Goal: Information Seeking & Learning: Learn about a topic

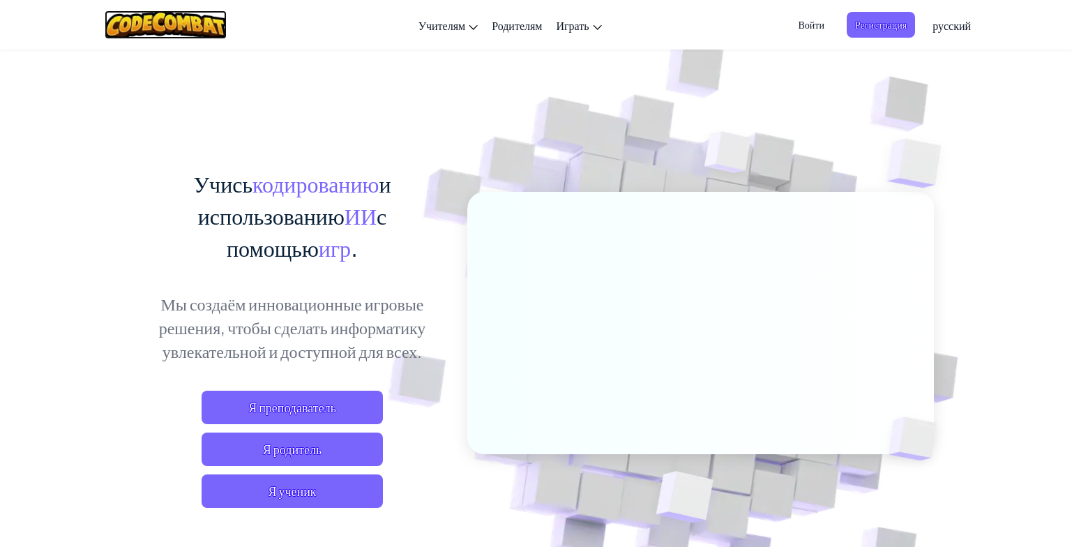
click at [133, 27] on img at bounding box center [166, 24] width 122 height 29
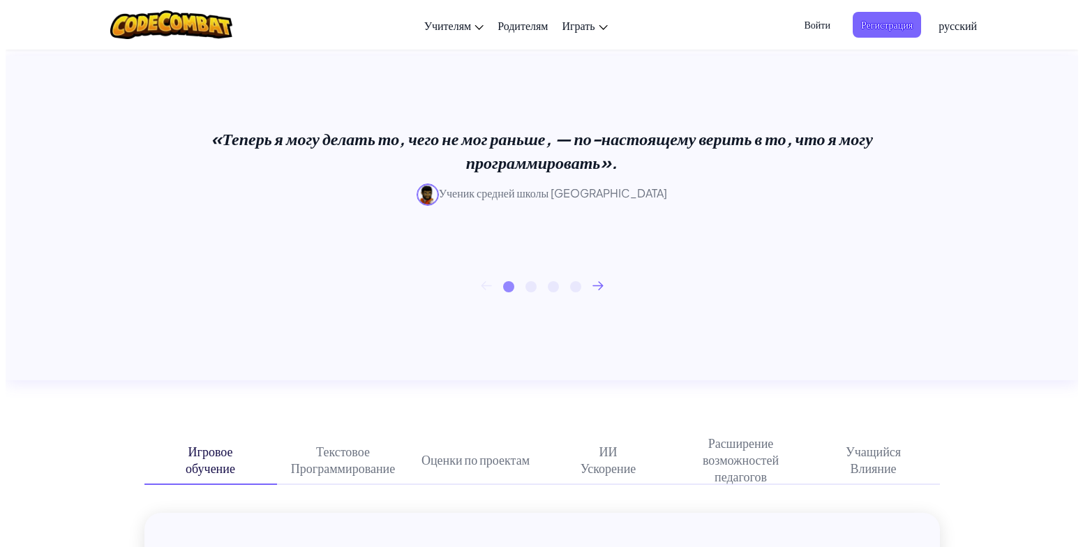
scroll to position [349, 0]
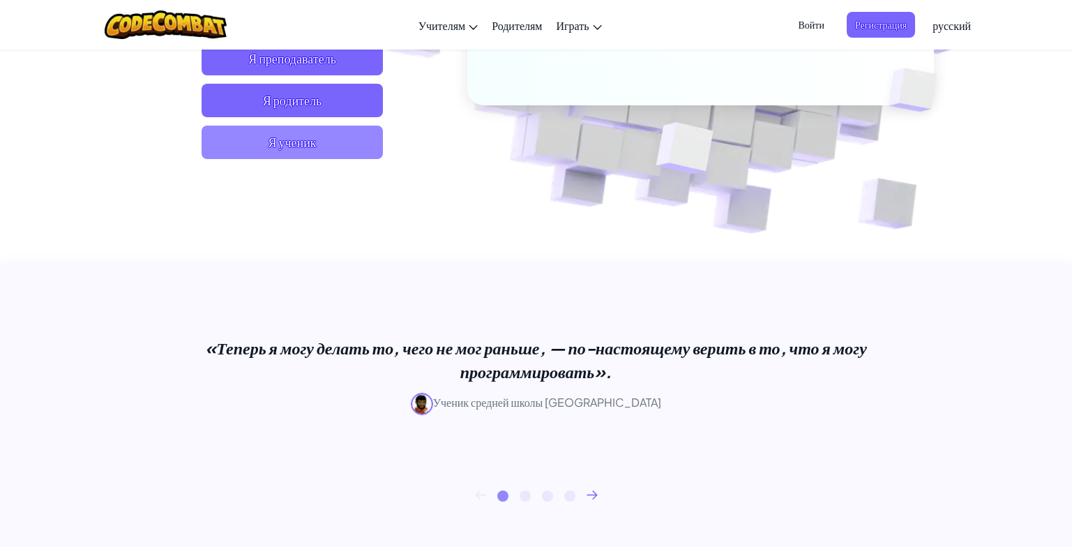
click at [314, 138] on ya-tr-span "Я ученик" at bounding box center [292, 142] width 48 height 17
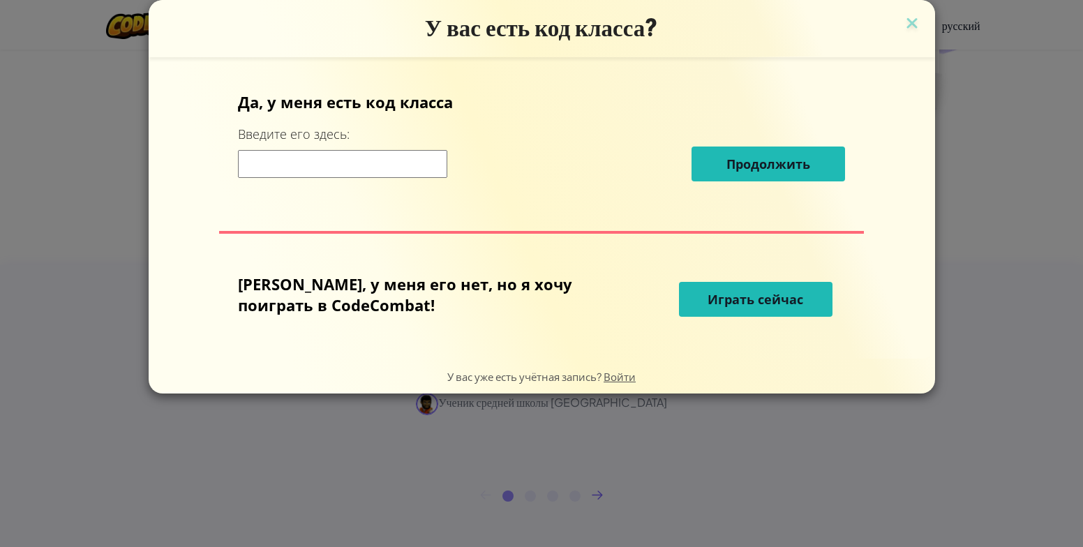
click at [697, 288] on button "Играть сейчас" at bounding box center [755, 299] width 153 height 35
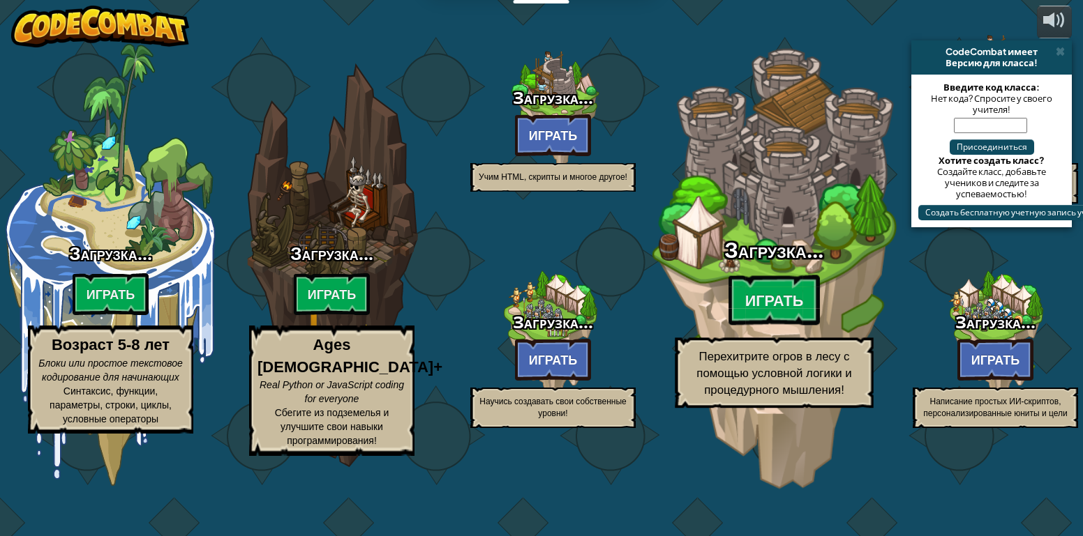
select select "ru"
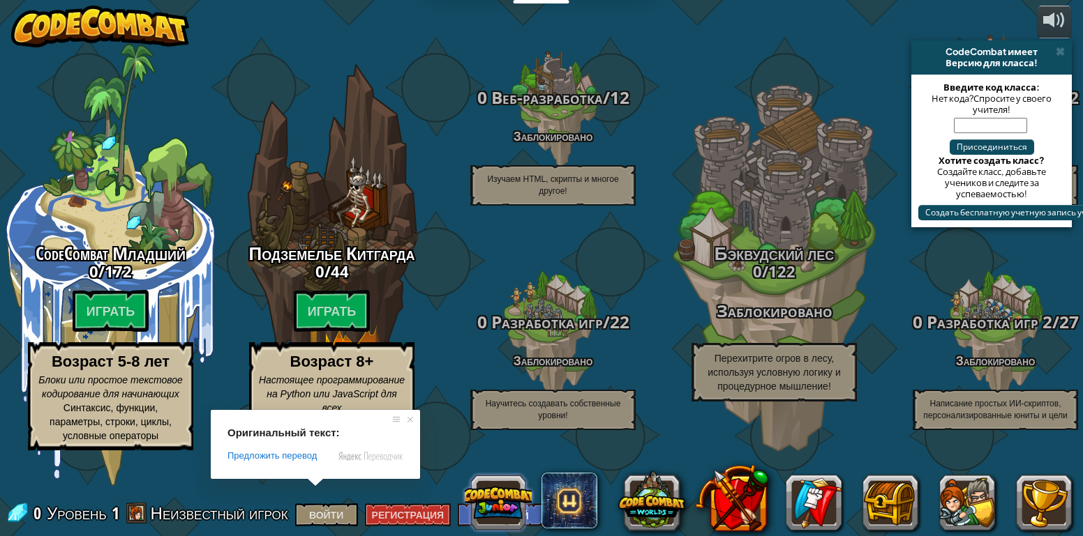
click at [510, 498] on button at bounding box center [498, 502] width 67 height 67
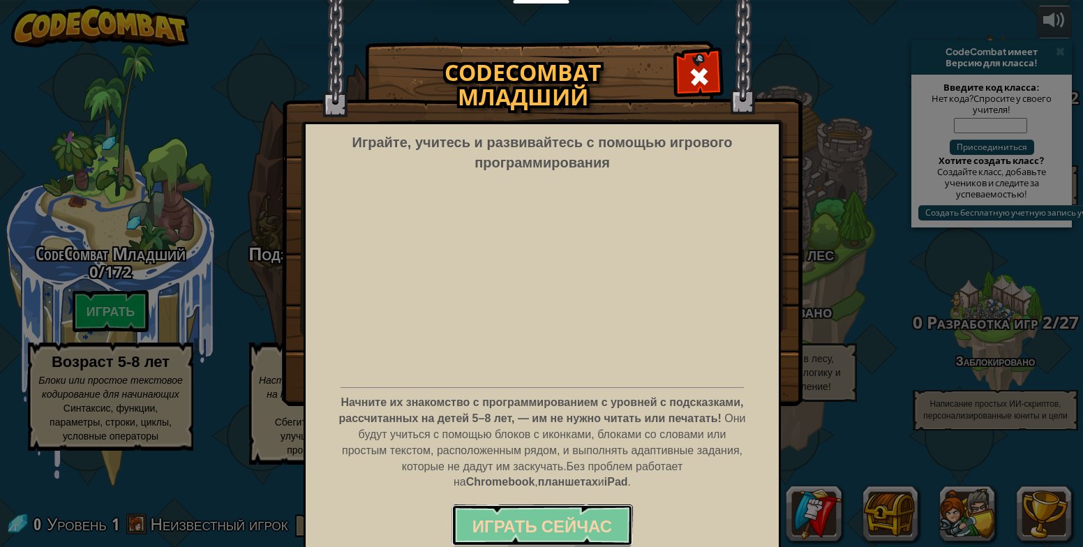
click at [517, 515] on ya-tr-span "Играть сейчас" at bounding box center [541, 526] width 139 height 22
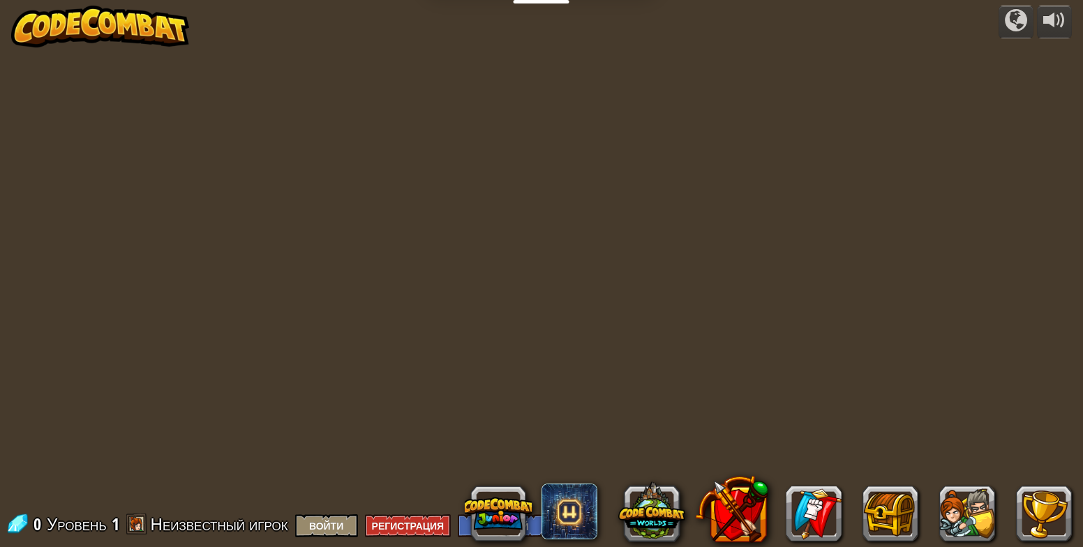
select select "ru"
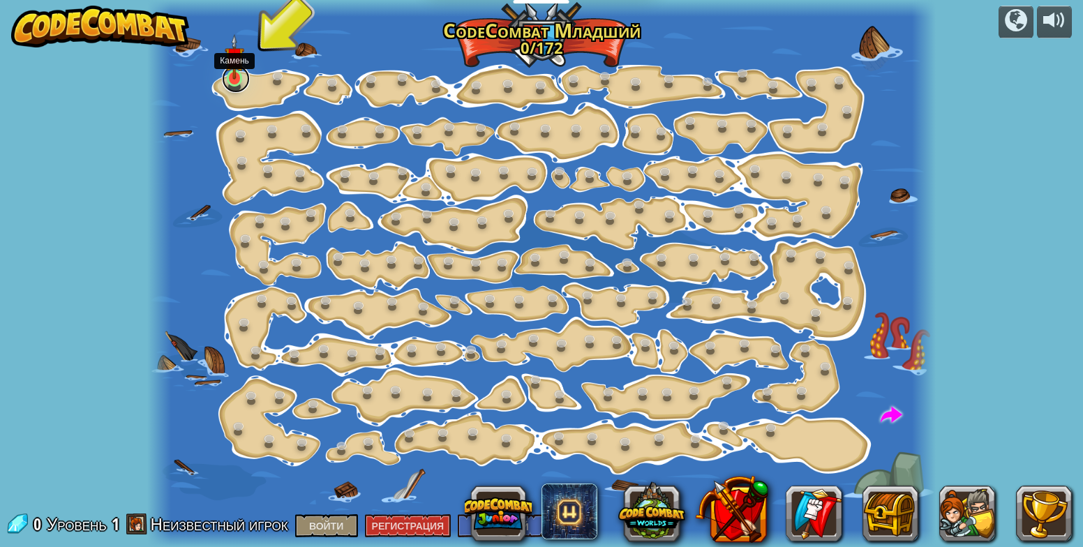
click at [224, 80] on link at bounding box center [236, 79] width 28 height 28
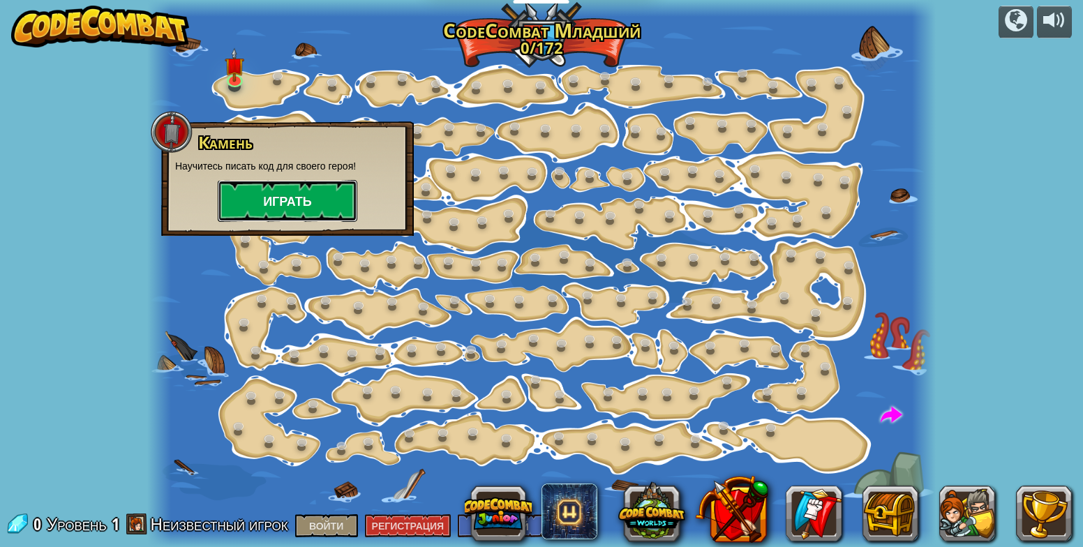
click at [272, 189] on button "Играть" at bounding box center [287, 201] width 139 height 42
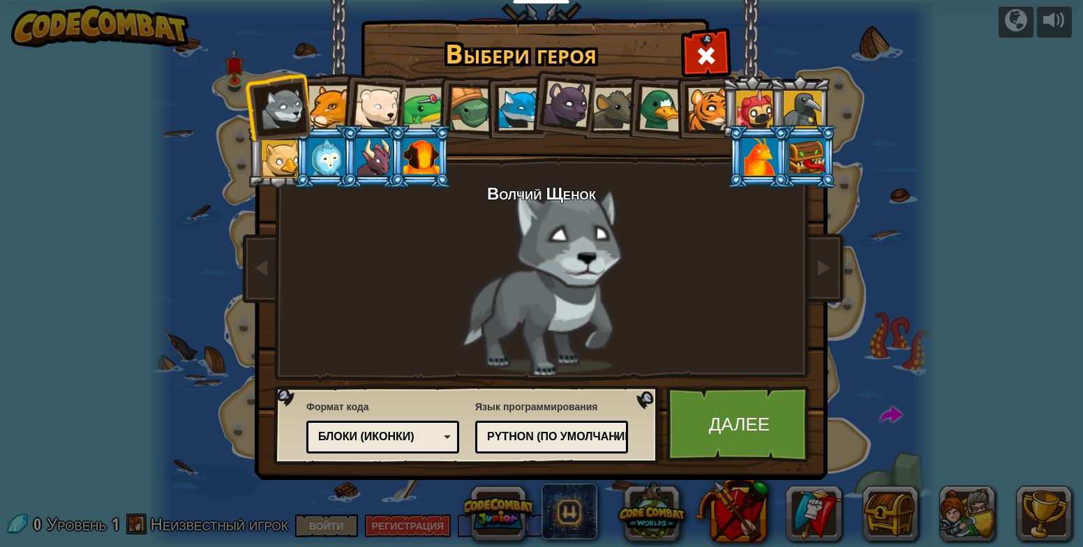
click at [571, 119] on div at bounding box center [566, 104] width 47 height 47
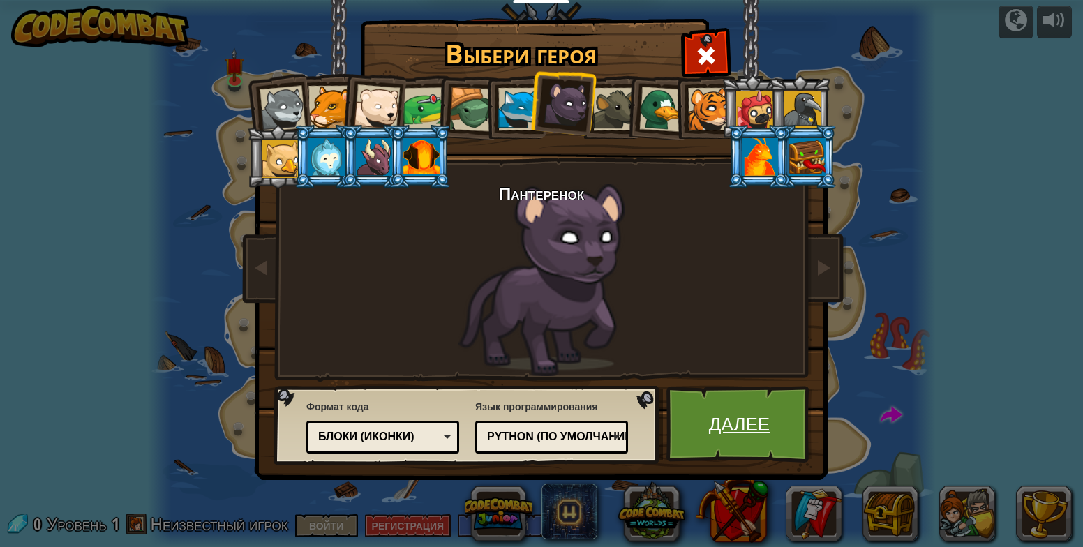
click at [708, 412] on link "Далее" at bounding box center [739, 424] width 146 height 77
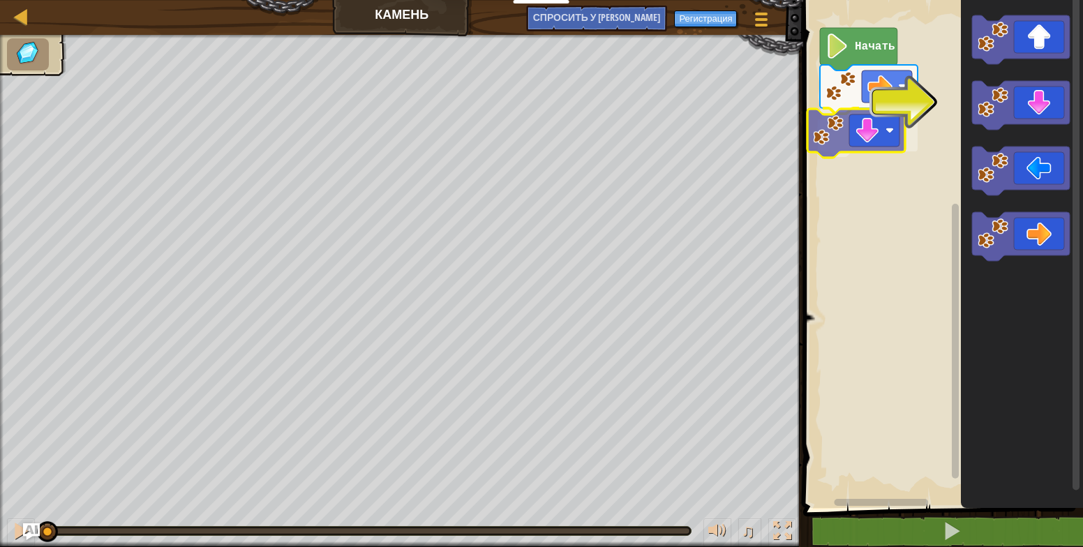
click at [880, 140] on div "Начать" at bounding box center [941, 250] width 284 height 515
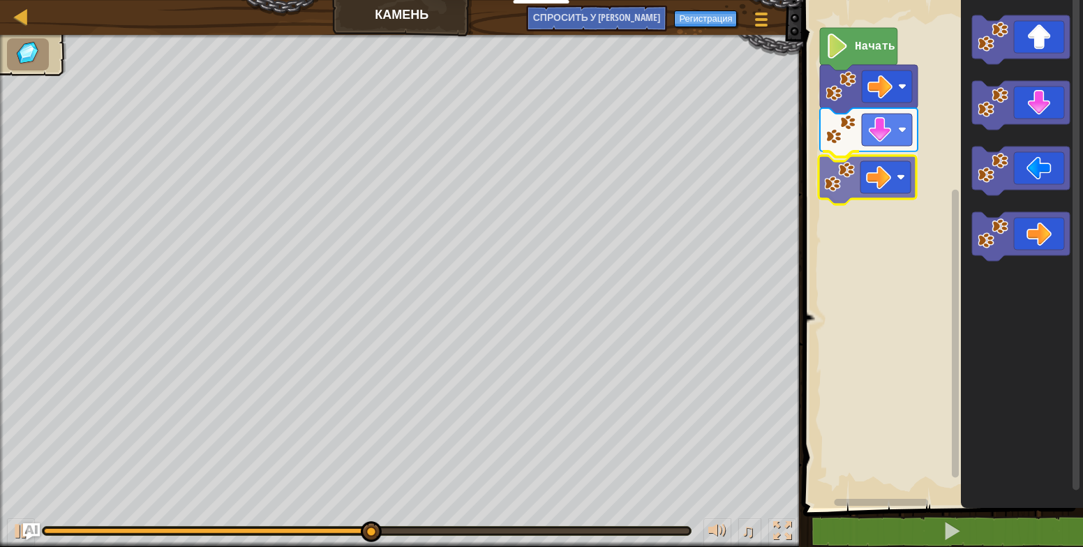
click at [879, 172] on div "Начать" at bounding box center [941, 250] width 284 height 515
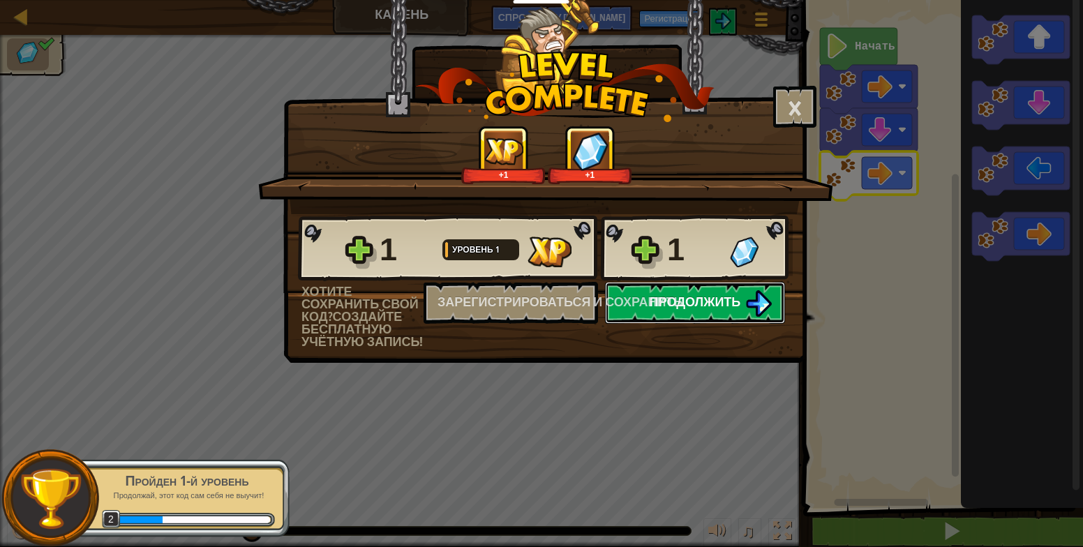
click at [755, 309] on img at bounding box center [758, 303] width 27 height 27
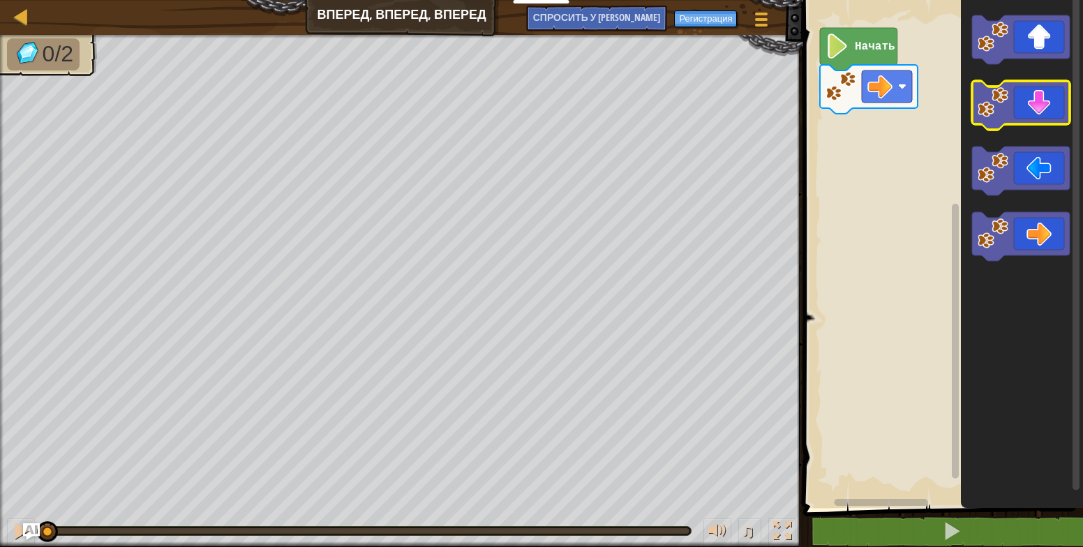
click at [990, 89] on g "Рабочая область Blockly" at bounding box center [1021, 138] width 98 height 246
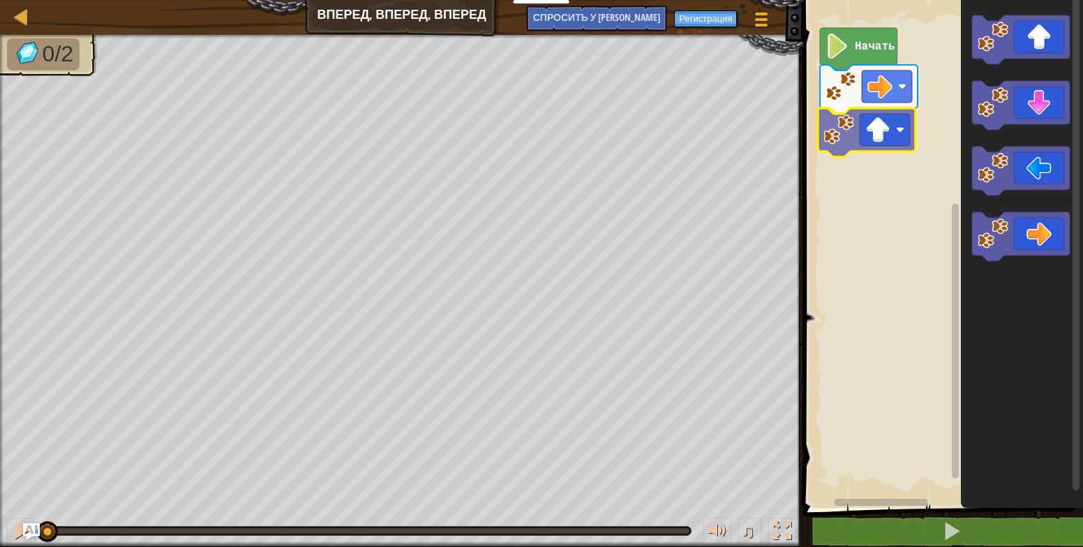
click at [855, 143] on div "Начать" at bounding box center [941, 250] width 284 height 515
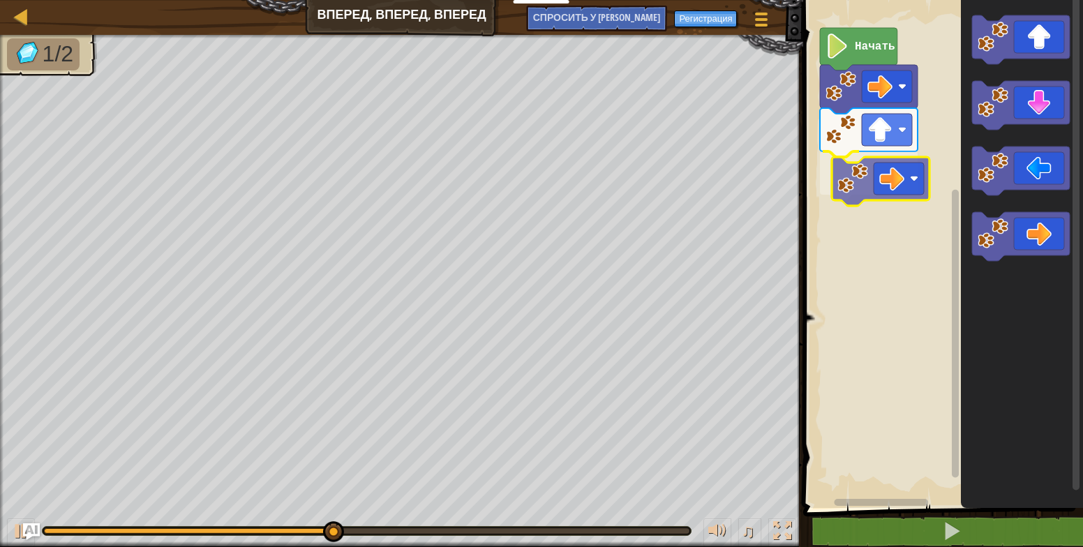
click at [876, 182] on div "Начать" at bounding box center [941, 250] width 284 height 515
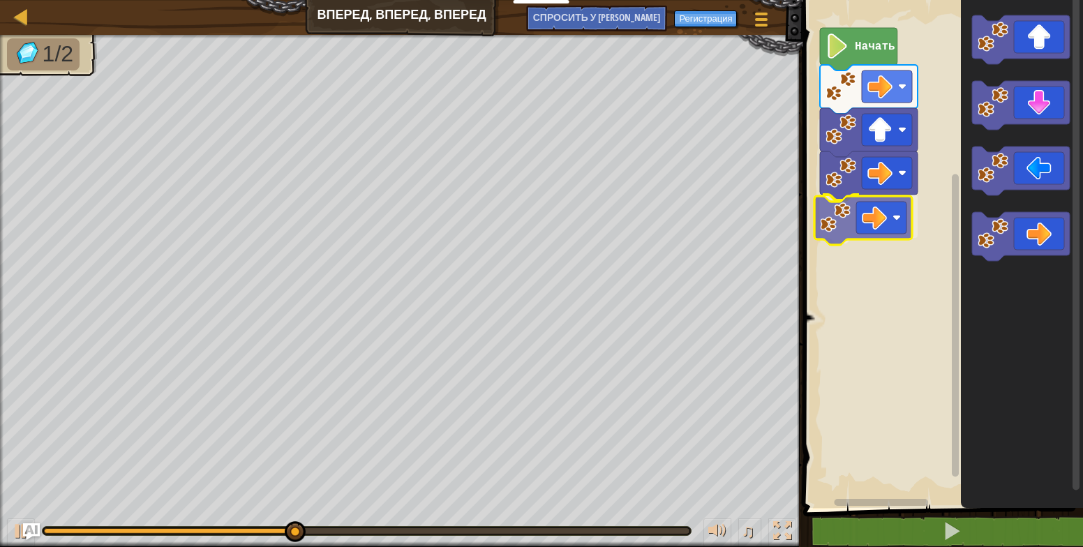
click at [843, 208] on div "Начать" at bounding box center [941, 250] width 284 height 515
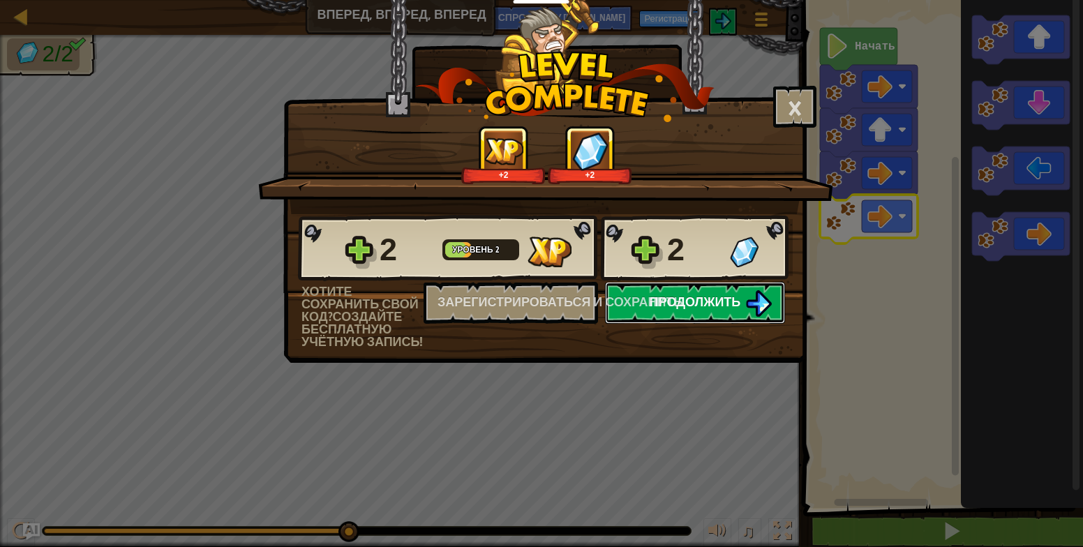
click at [724, 303] on span "Продолжить" at bounding box center [694, 301] width 91 height 17
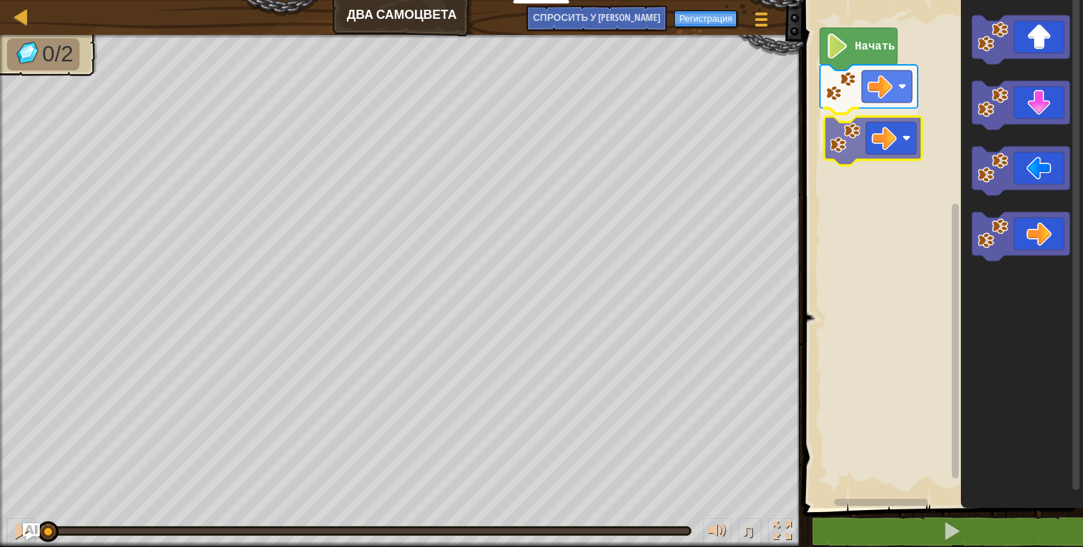
click at [857, 145] on div "Начать" at bounding box center [941, 250] width 284 height 515
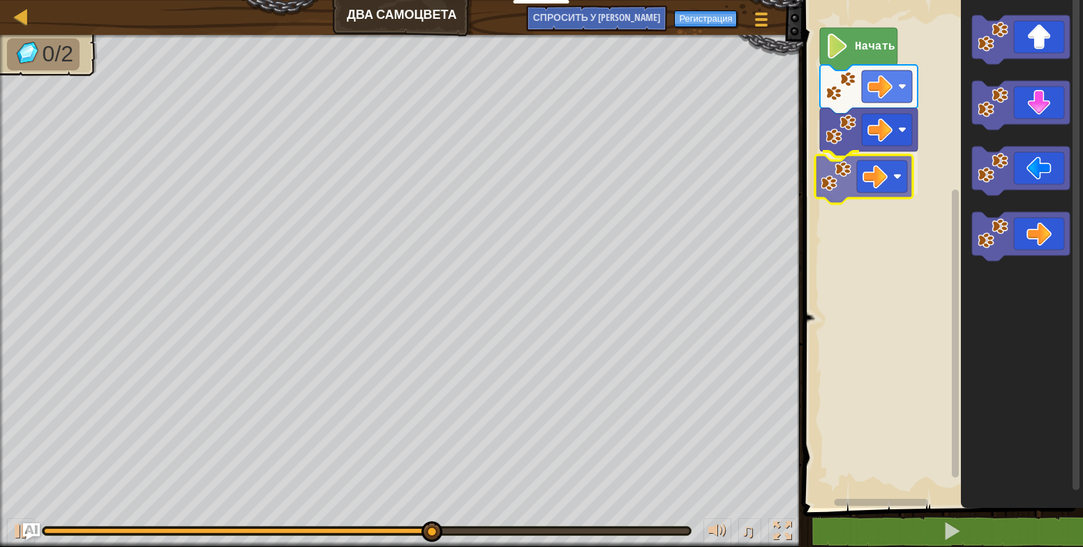
click at [897, 187] on div "Начать" at bounding box center [941, 250] width 284 height 515
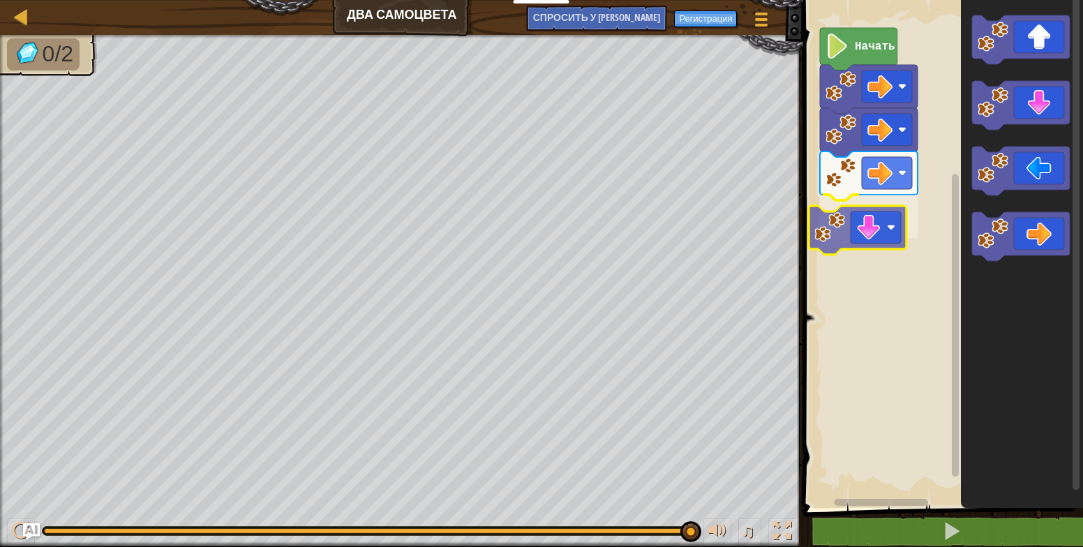
click at [889, 218] on div "Начать" at bounding box center [941, 250] width 284 height 515
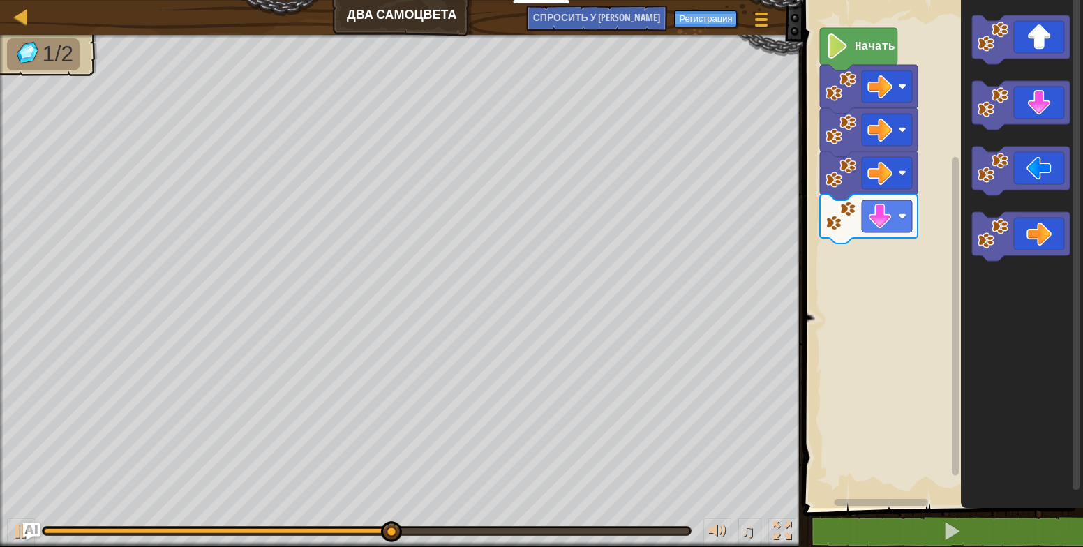
click at [990, 130] on g "Рабочая область Blockly" at bounding box center [1021, 138] width 98 height 246
click at [986, 105] on g "Рабочая область Blockly" at bounding box center [1021, 138] width 98 height 246
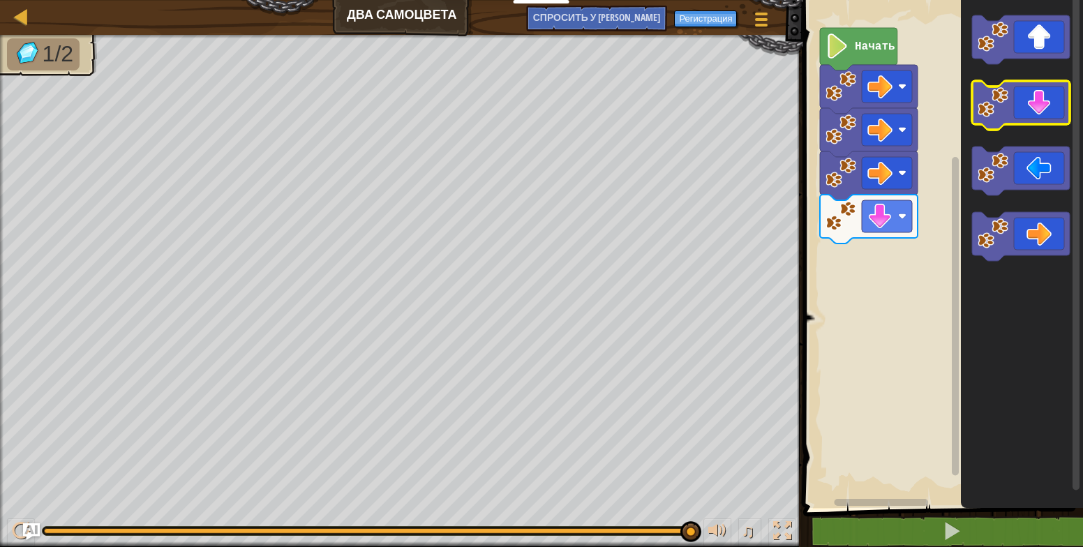
click at [979, 94] on g "Рабочая область Blockly" at bounding box center [1021, 138] width 98 height 246
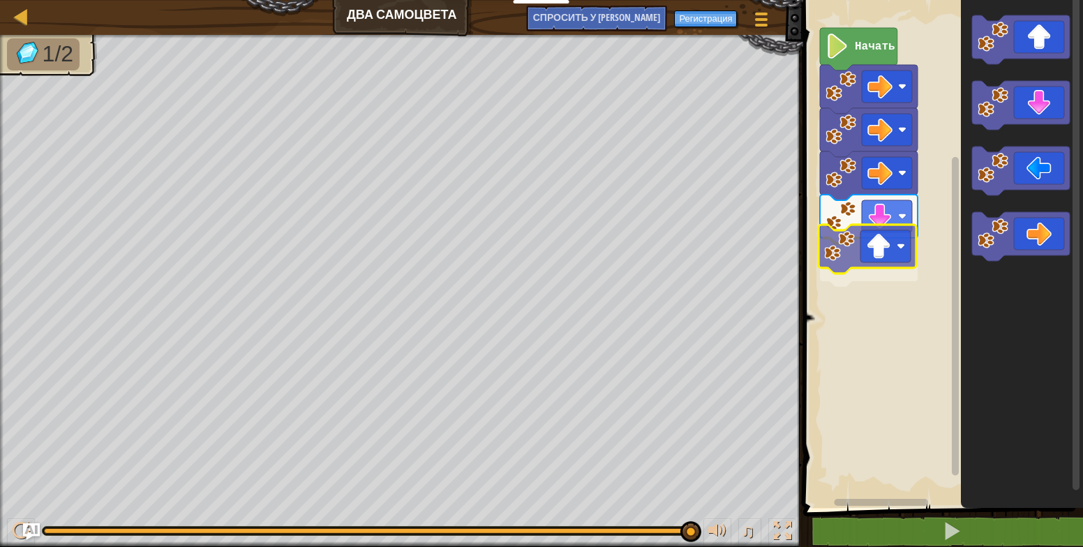
click at [870, 258] on div "Начать" at bounding box center [941, 250] width 284 height 515
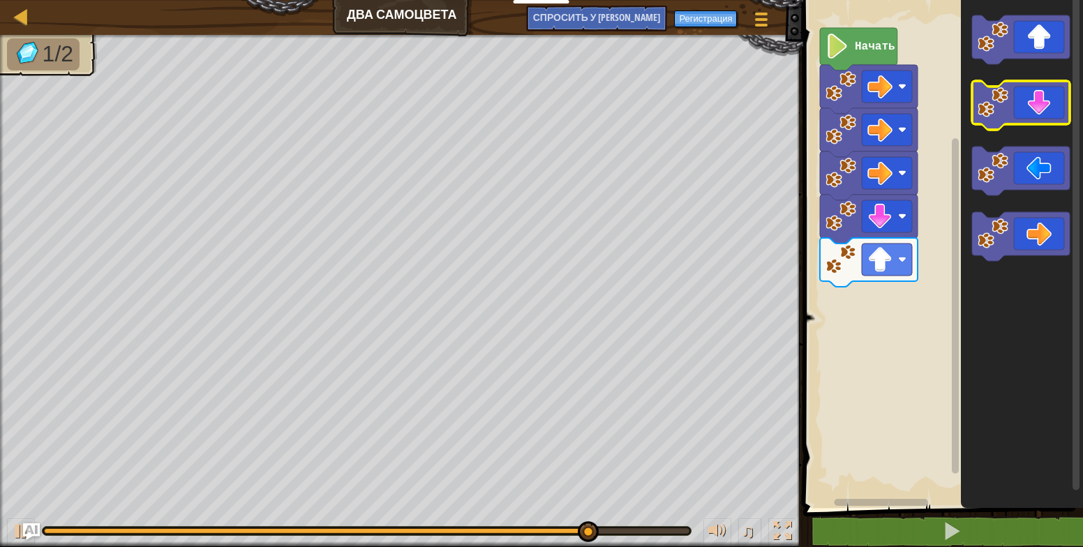
click at [1004, 73] on icon "Рабочая область Blockly" at bounding box center [1021, 250] width 122 height 515
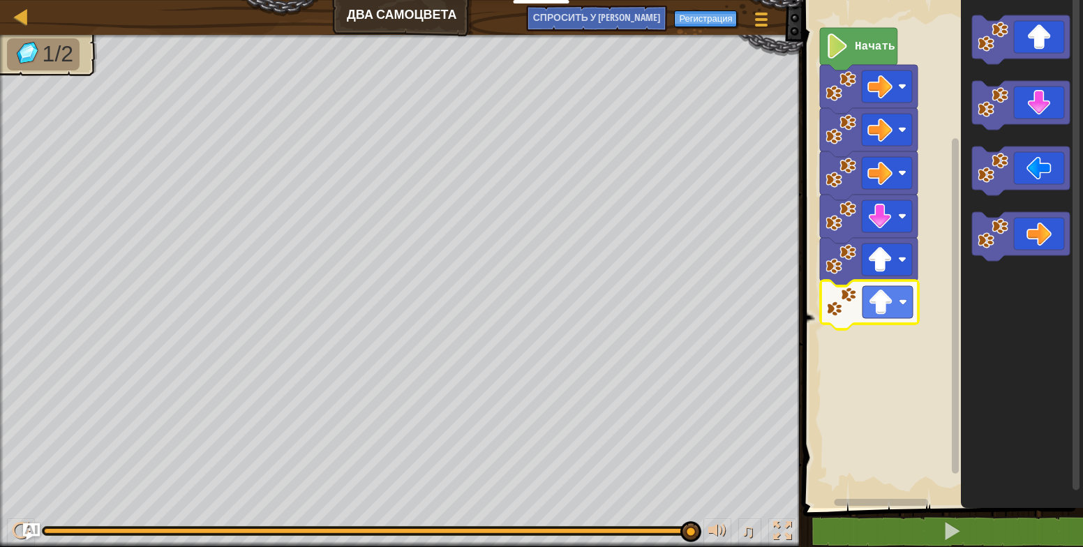
click at [864, 312] on div "Начать" at bounding box center [941, 250] width 284 height 515
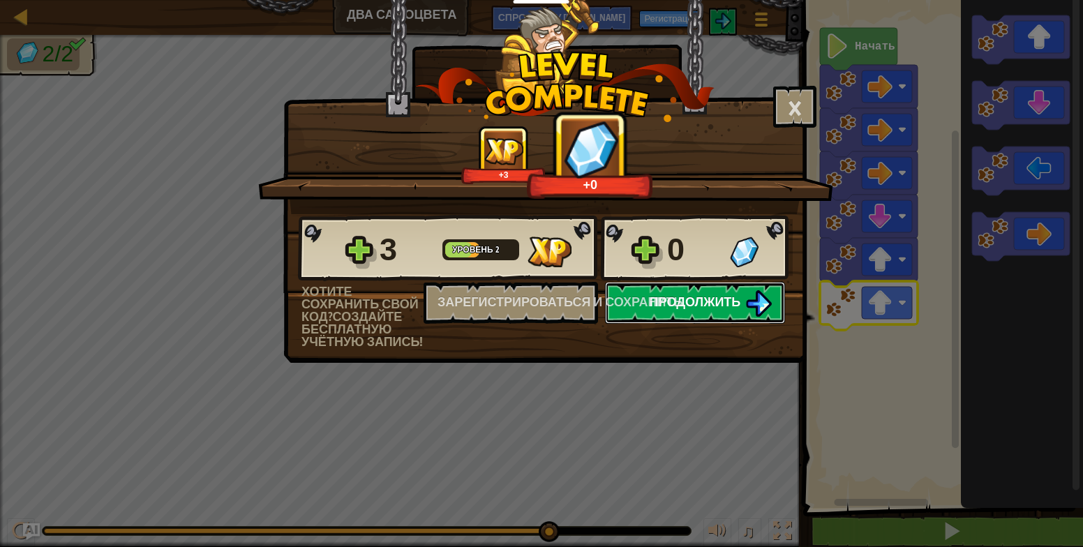
click at [731, 306] on span "Продолжить" at bounding box center [694, 301] width 91 height 17
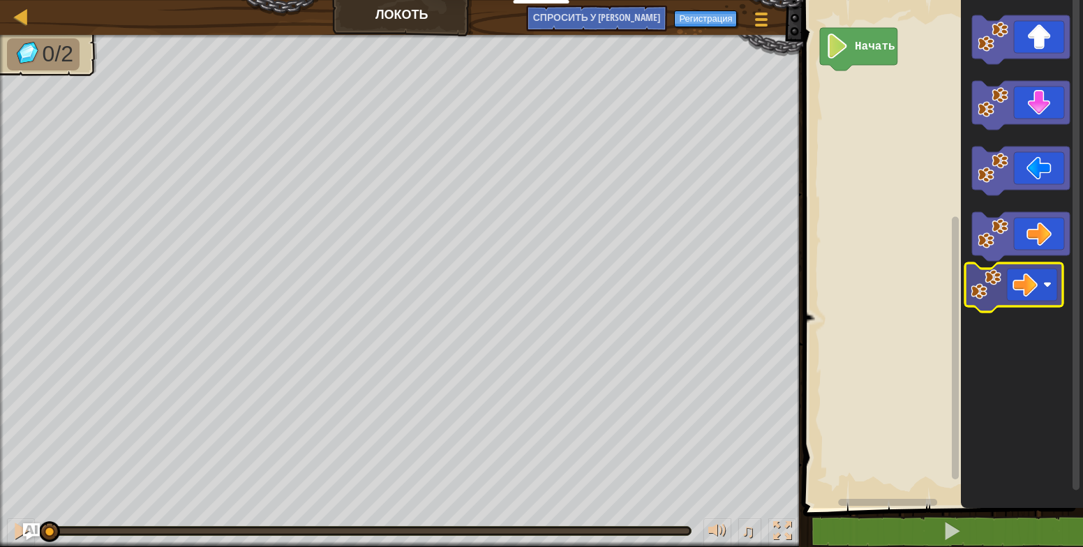
click at [1018, 287] on icon "Рабочая область Blockly" at bounding box center [1021, 250] width 122 height 515
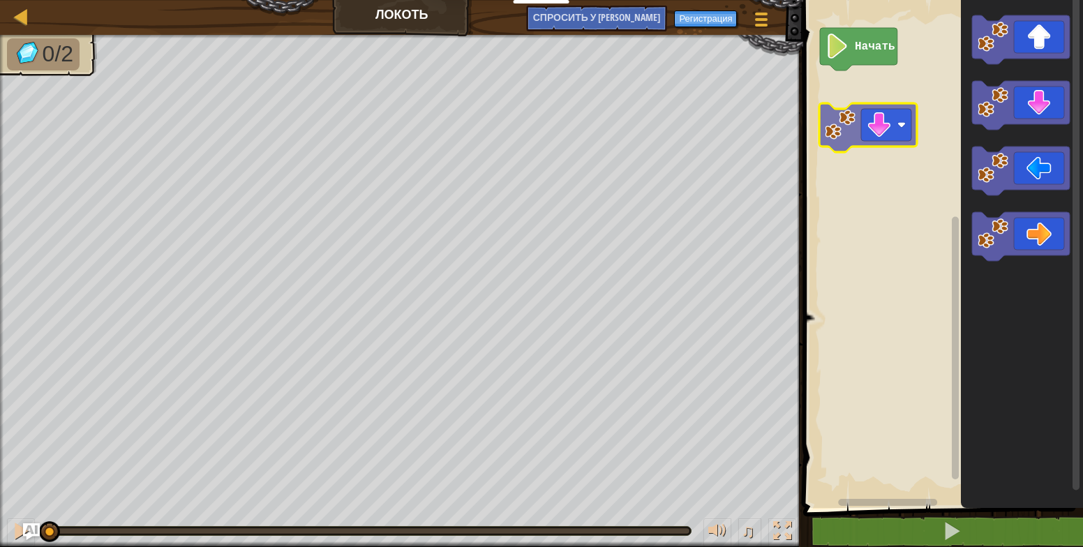
click at [890, 114] on div "Начать" at bounding box center [941, 250] width 284 height 515
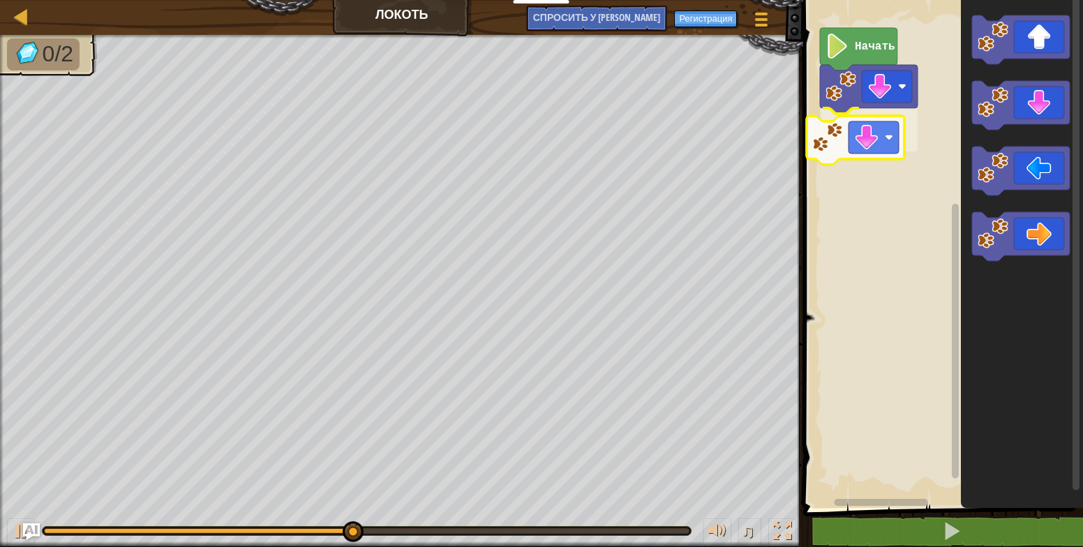
click at [876, 121] on div "Начать" at bounding box center [941, 250] width 284 height 515
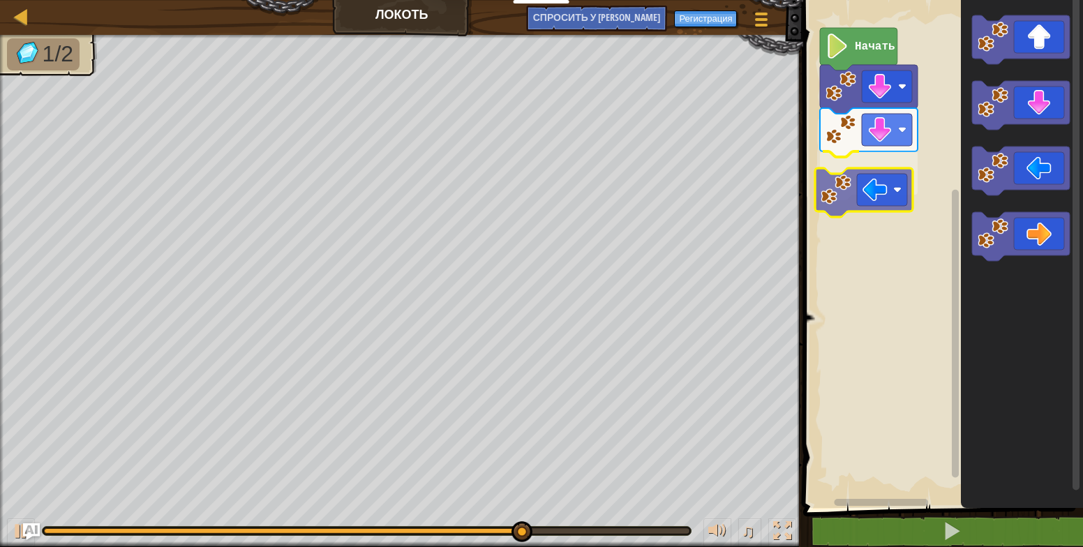
click at [876, 178] on div "Начать" at bounding box center [941, 250] width 284 height 515
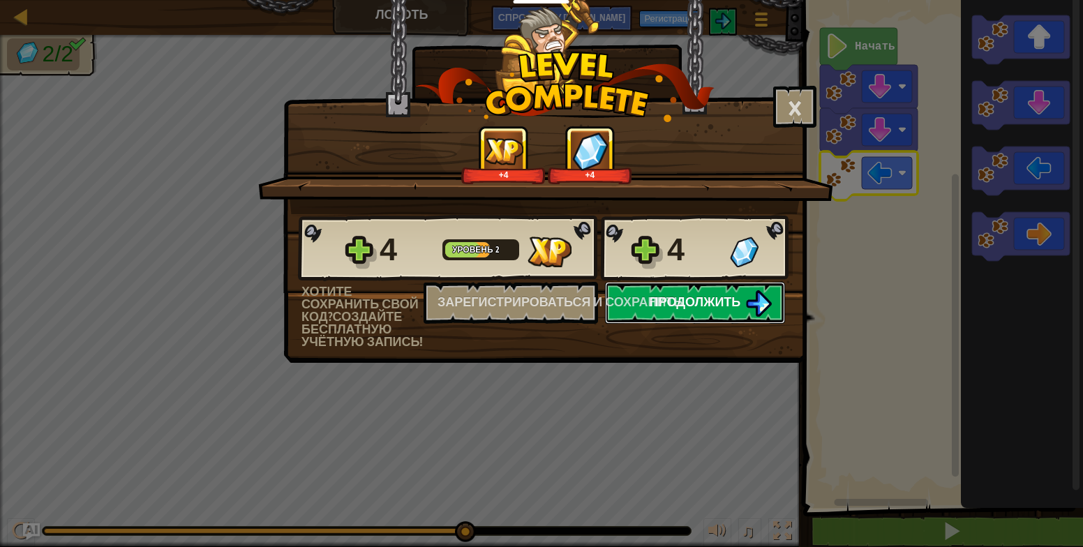
click at [747, 306] on img at bounding box center [758, 303] width 27 height 27
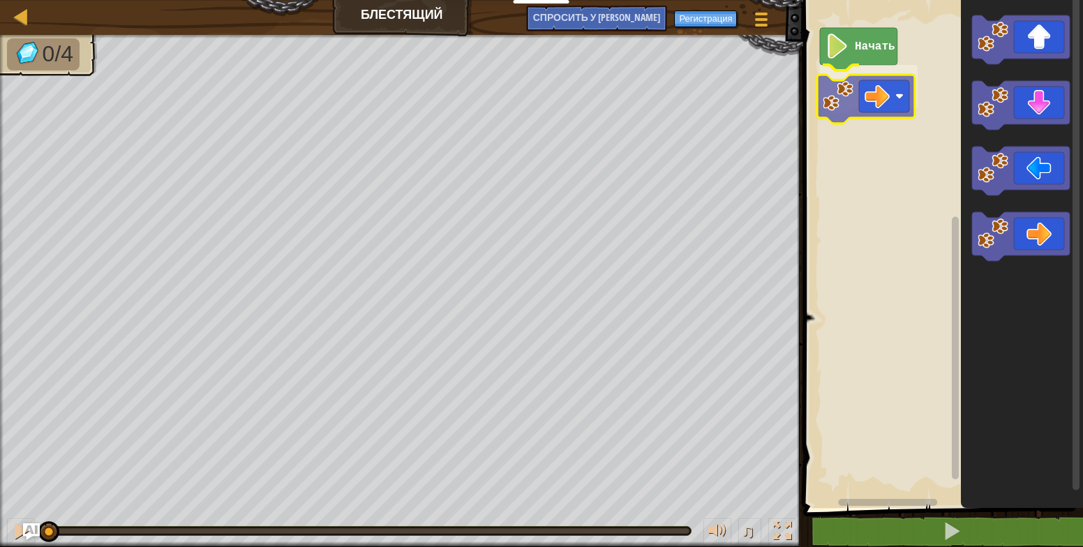
click at [871, 103] on div "Начать" at bounding box center [941, 250] width 284 height 515
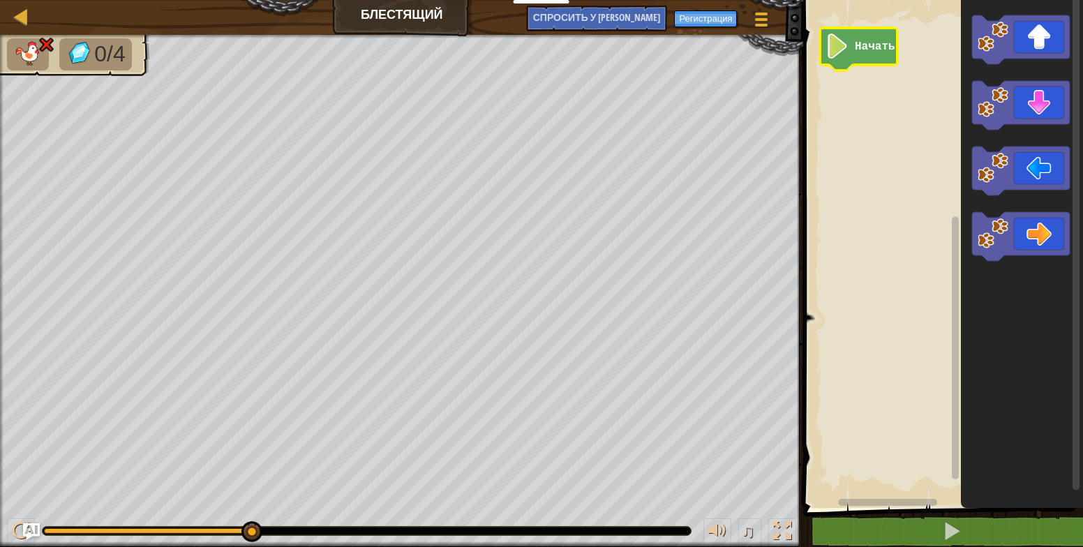
click at [866, 47] on text "Начать" at bounding box center [874, 46] width 40 height 13
click at [848, 88] on div "Начать" at bounding box center [941, 250] width 284 height 515
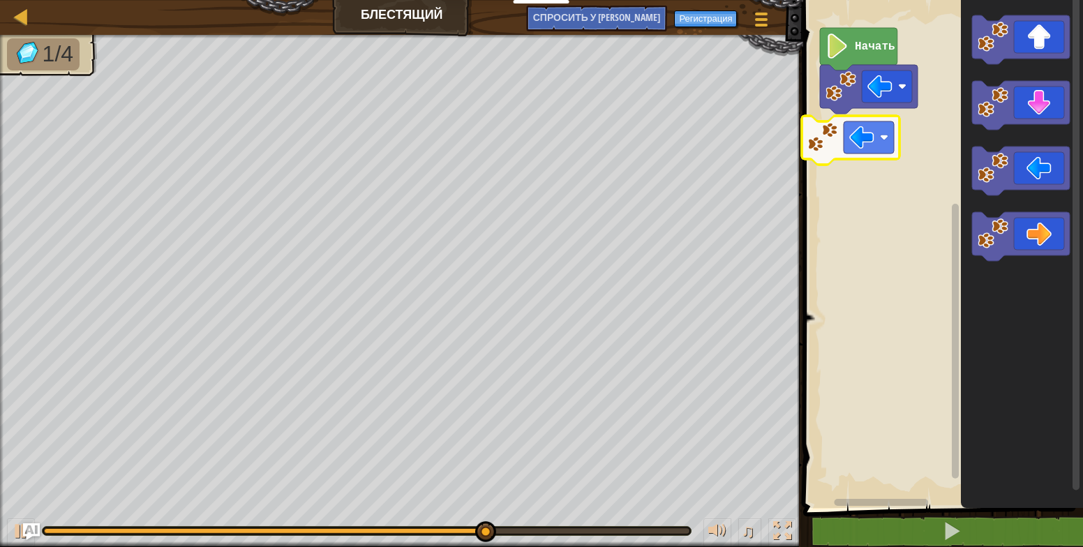
click at [863, 141] on div "Начать" at bounding box center [941, 250] width 284 height 515
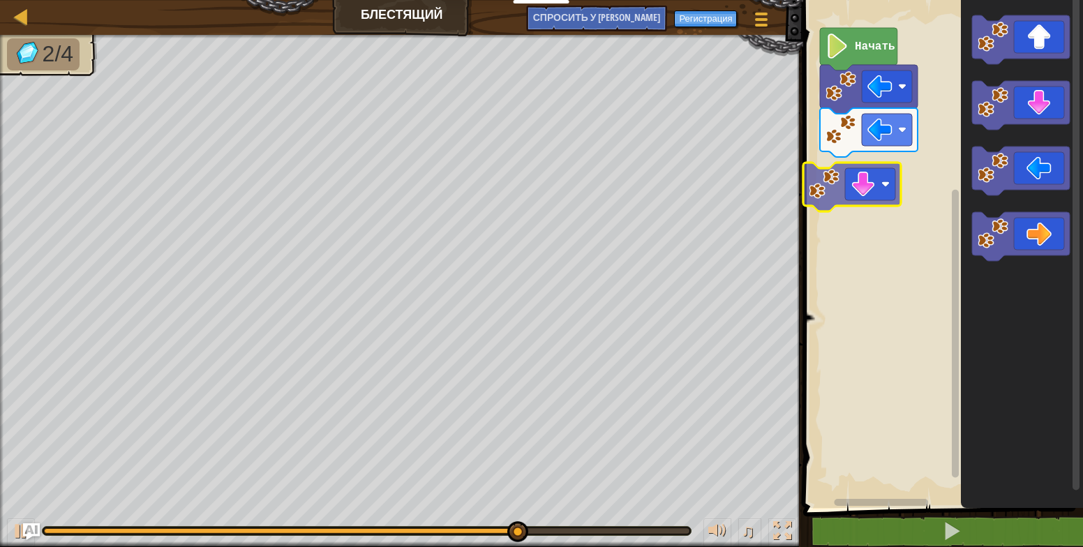
click at [887, 171] on div "Начать" at bounding box center [941, 250] width 284 height 515
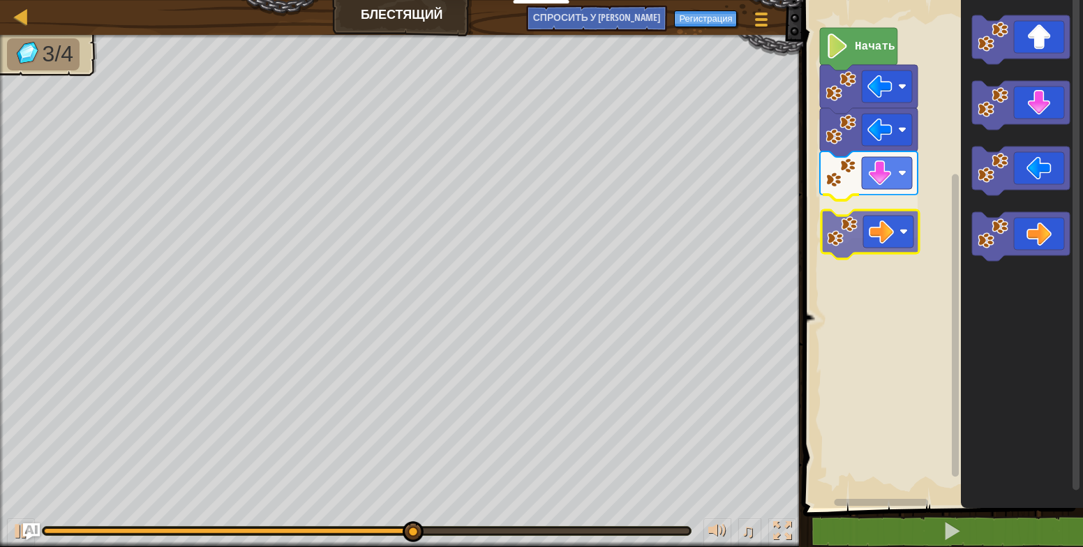
click at [854, 229] on div "Начать" at bounding box center [941, 250] width 284 height 515
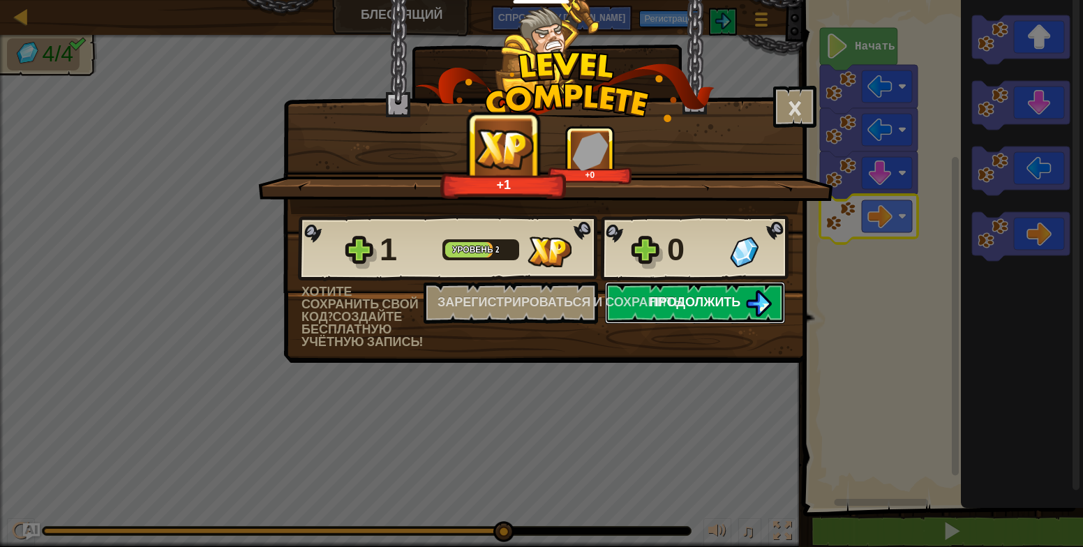
click at [714, 303] on span "Продолжить" at bounding box center [694, 301] width 91 height 17
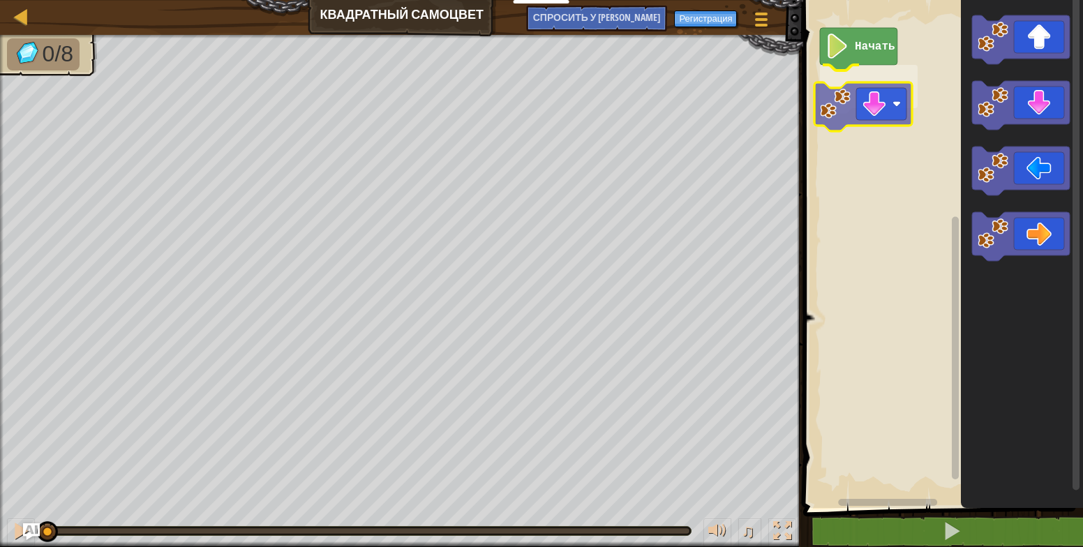
click at [883, 117] on div "Начать" at bounding box center [941, 250] width 284 height 515
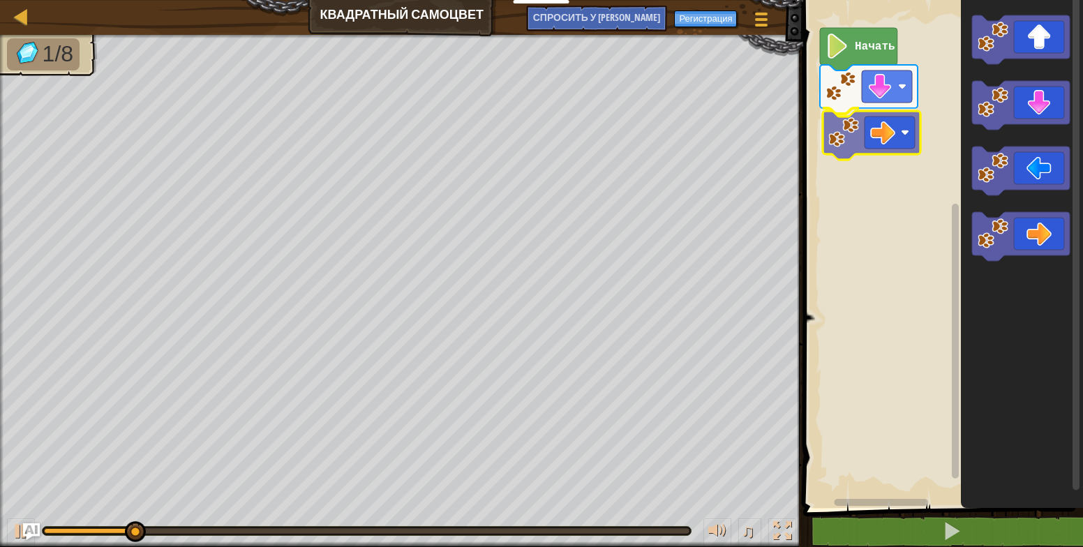
click at [882, 150] on div "Начать" at bounding box center [941, 250] width 284 height 515
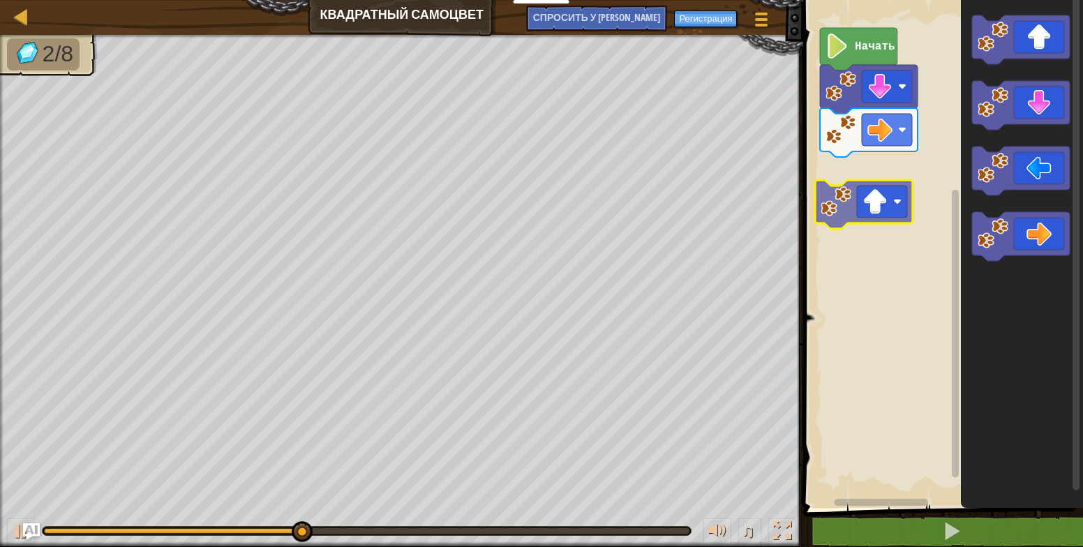
click at [887, 197] on div "Начать" at bounding box center [941, 250] width 284 height 515
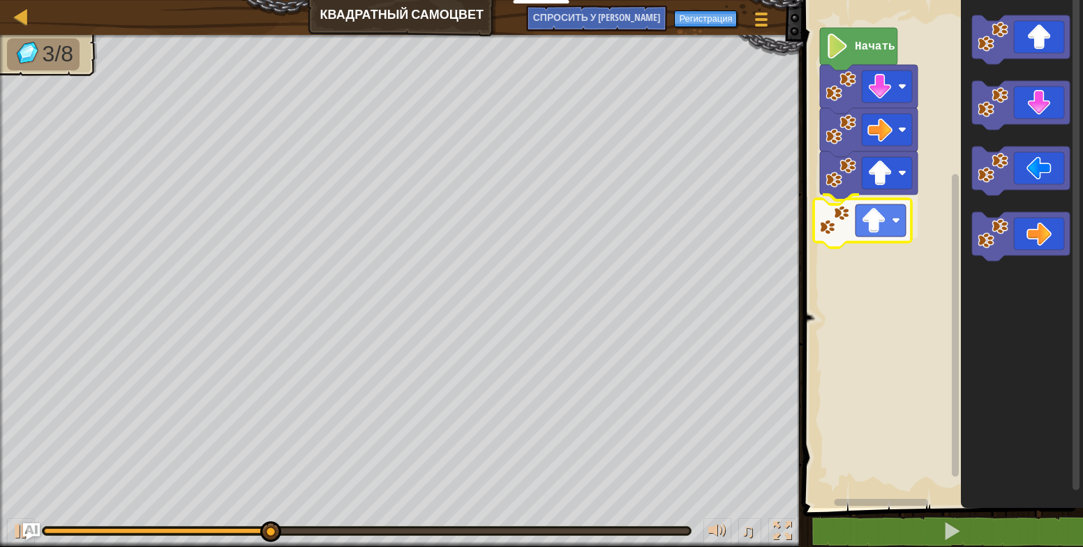
click at [896, 220] on div "Начать" at bounding box center [941, 250] width 284 height 515
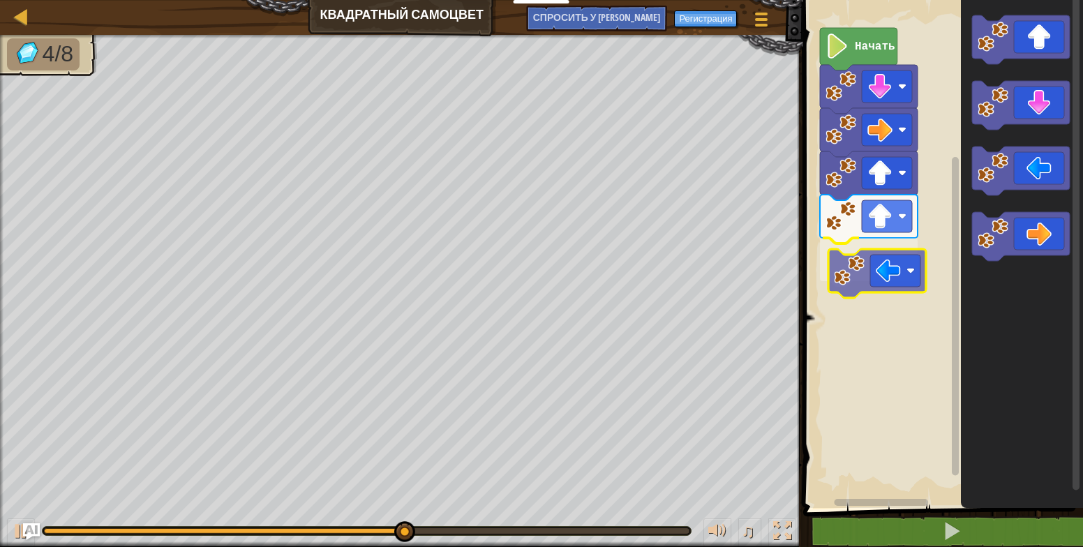
click at [905, 274] on div "Начать" at bounding box center [941, 250] width 284 height 515
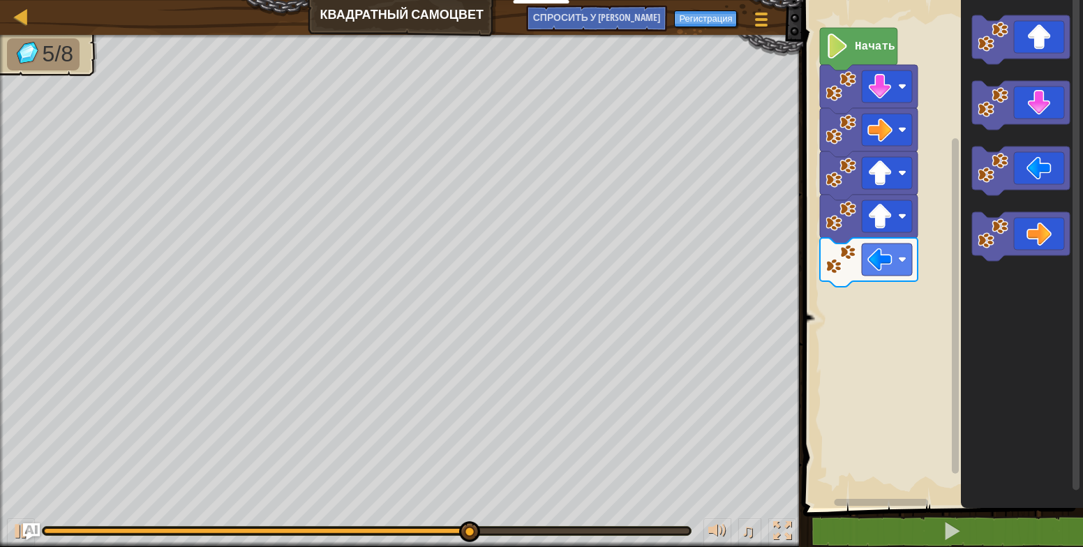
click at [983, 263] on icon "Рабочая область Blockly" at bounding box center [1021, 250] width 122 height 515
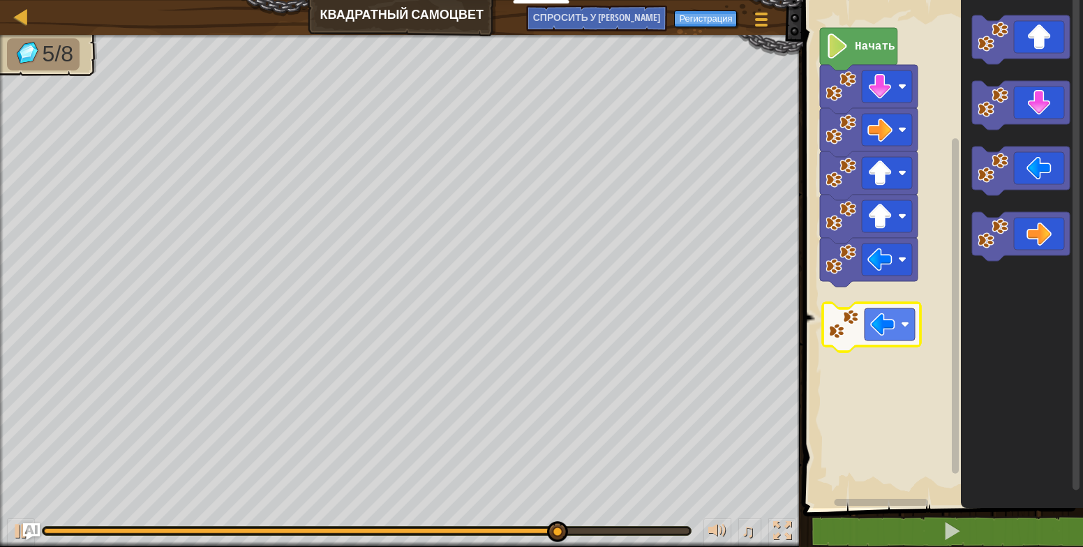
click at [869, 332] on div "Начать" at bounding box center [941, 250] width 284 height 515
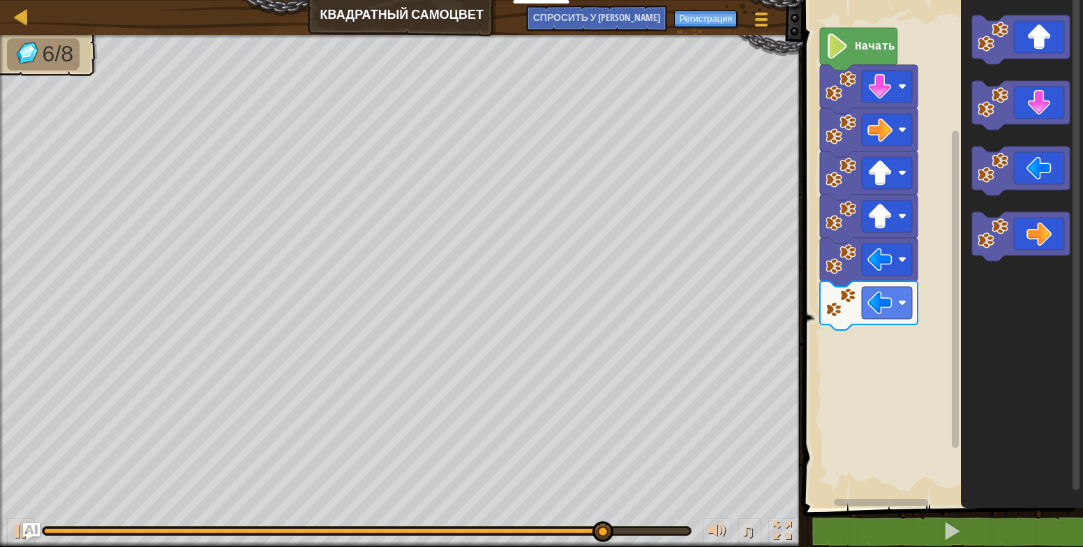
click at [968, 226] on icon "Рабочая область Blockly" at bounding box center [1021, 250] width 122 height 515
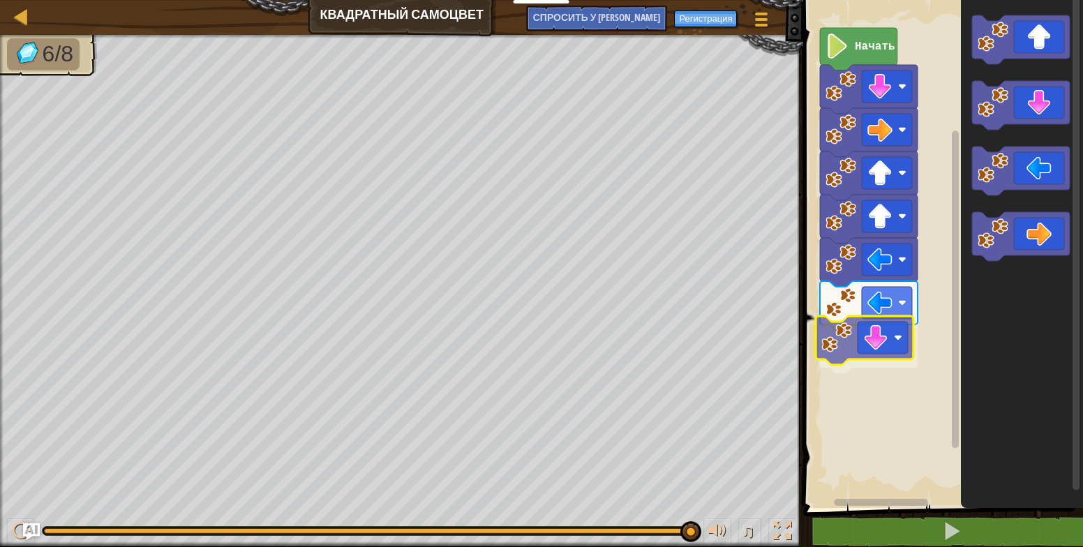
click at [881, 339] on div "Начать" at bounding box center [941, 250] width 284 height 515
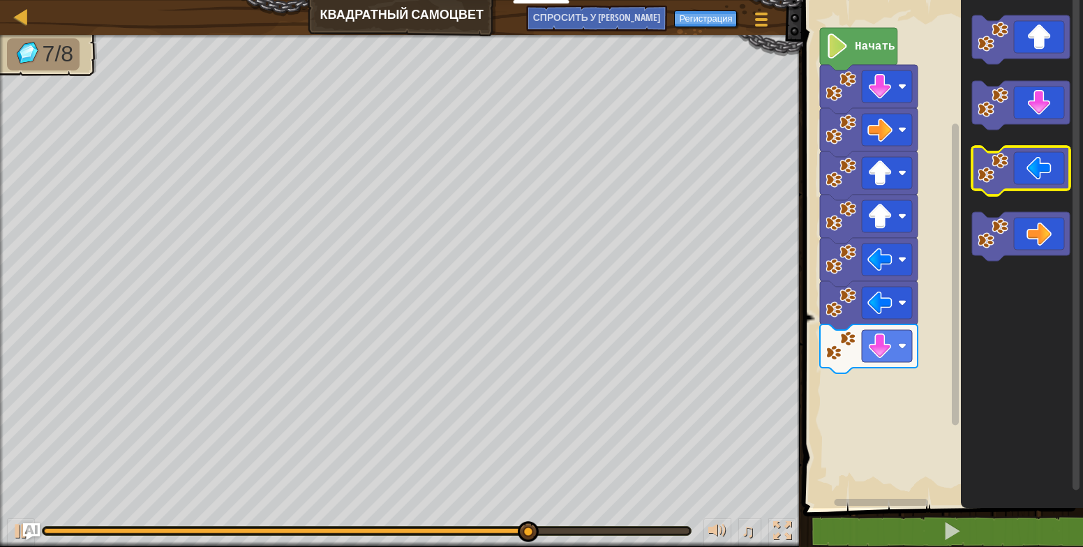
click at [1000, 167] on g "Рабочая область Blockly" at bounding box center [1021, 138] width 98 height 246
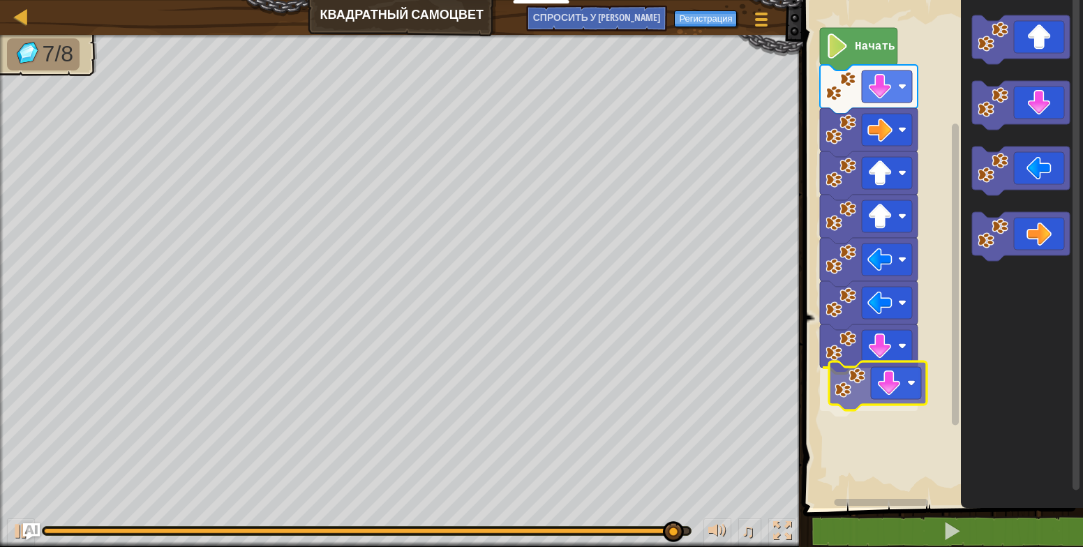
click at [857, 399] on div "Начать" at bounding box center [941, 250] width 284 height 515
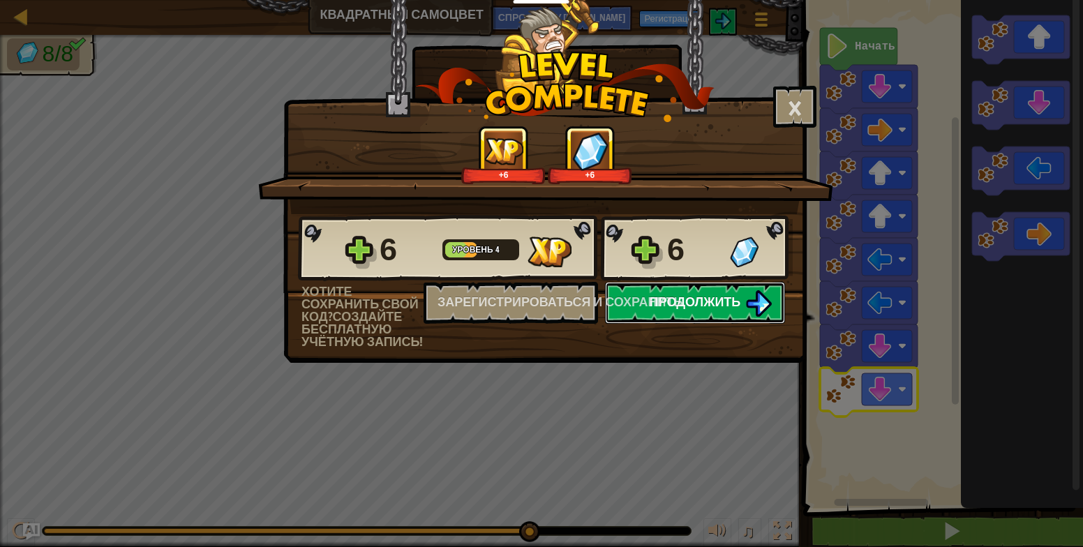
click at [718, 298] on span "Продолжить" at bounding box center [694, 301] width 91 height 17
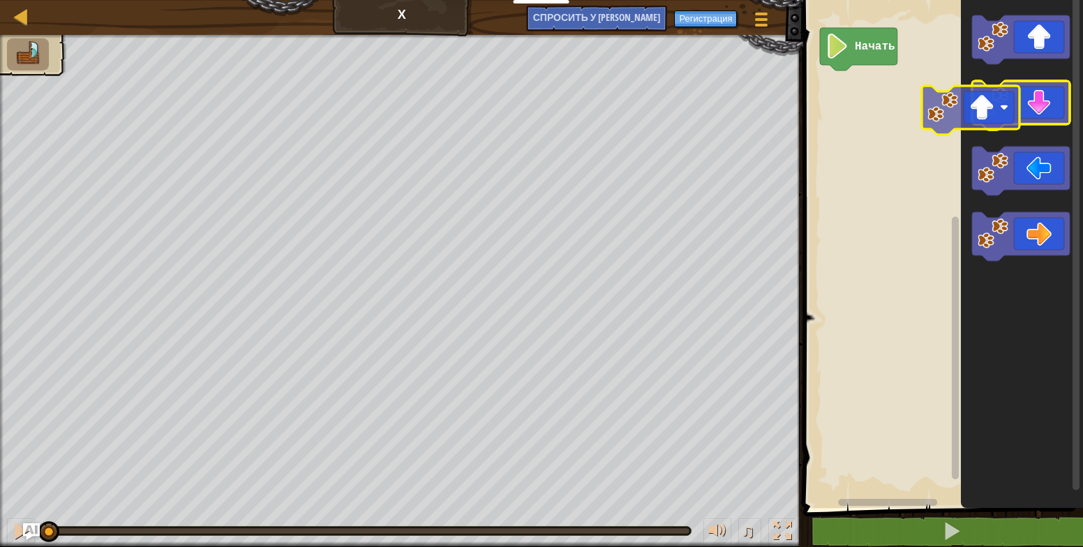
click at [1012, 98] on g "Рабочая область Blockly" at bounding box center [1021, 138] width 98 height 246
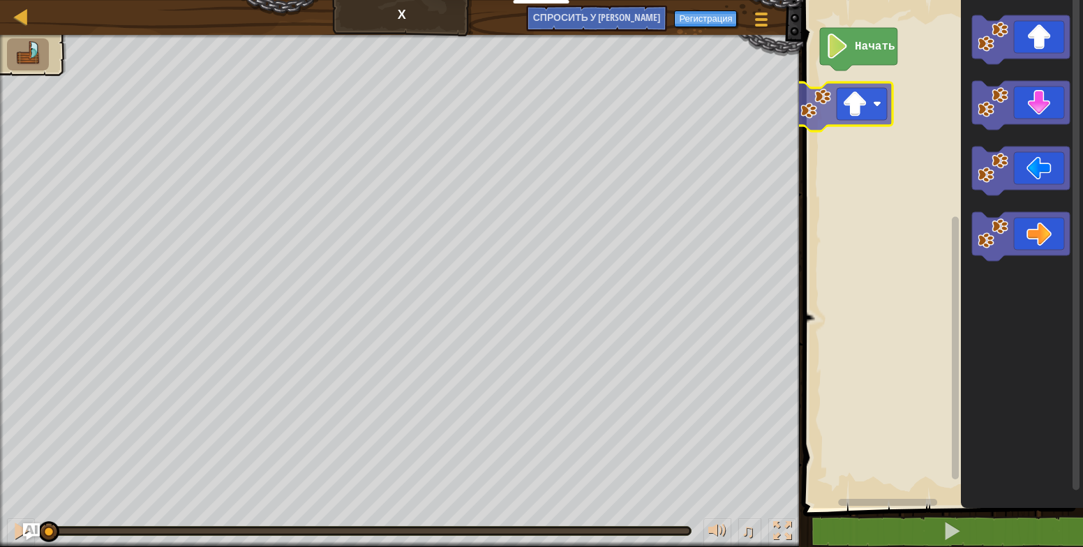
click at [882, 106] on div "Начать" at bounding box center [941, 250] width 284 height 515
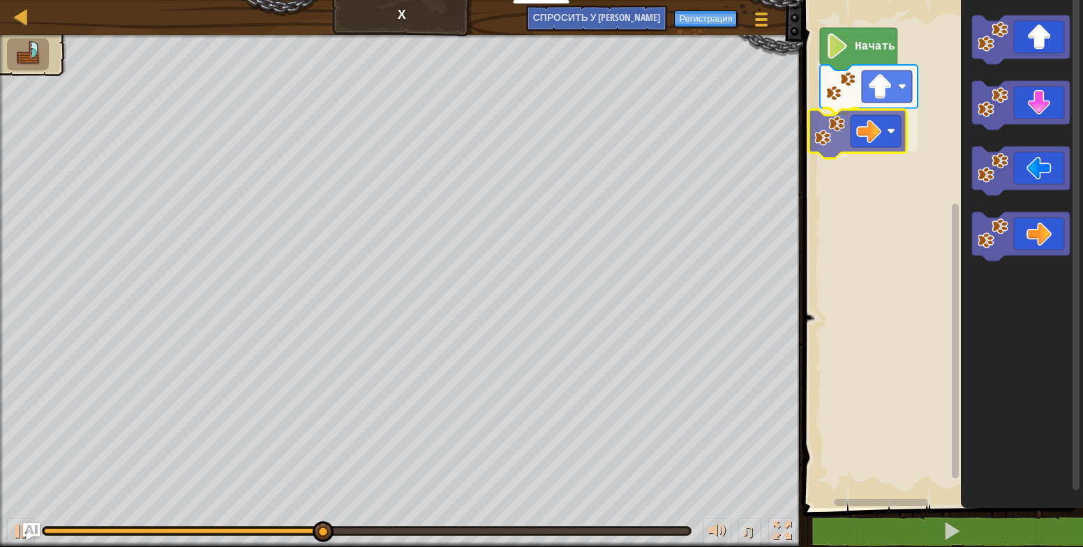
click at [883, 123] on div "Начать" at bounding box center [941, 250] width 284 height 515
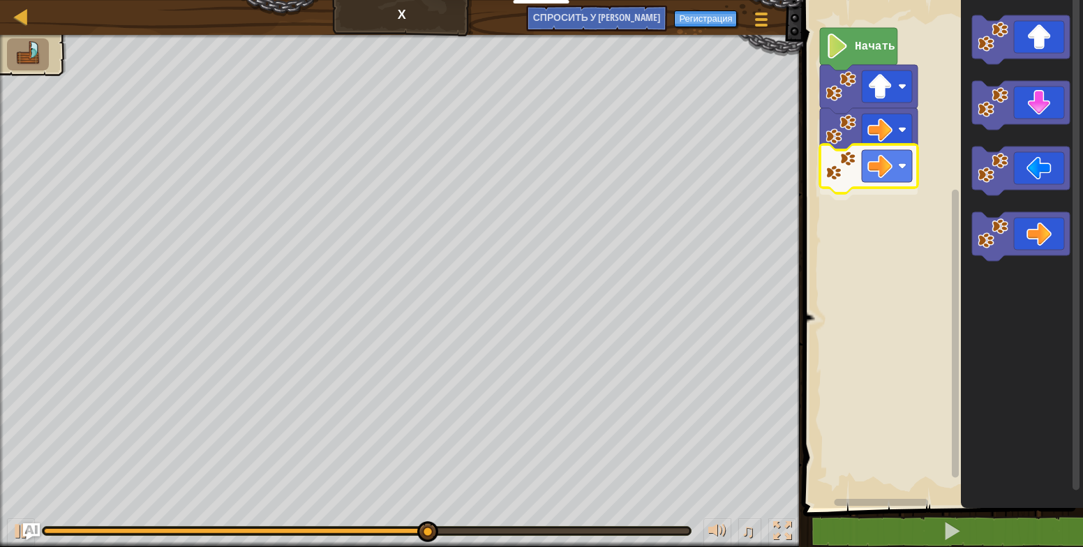
click at [887, 174] on div "Начать" at bounding box center [941, 250] width 284 height 515
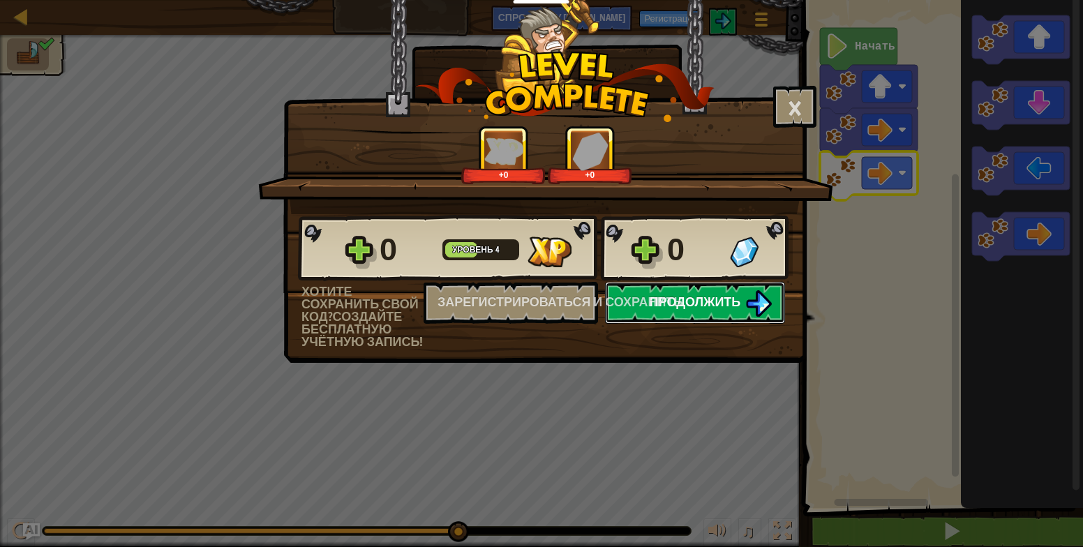
click at [725, 301] on span "Продолжить" at bounding box center [694, 301] width 91 height 17
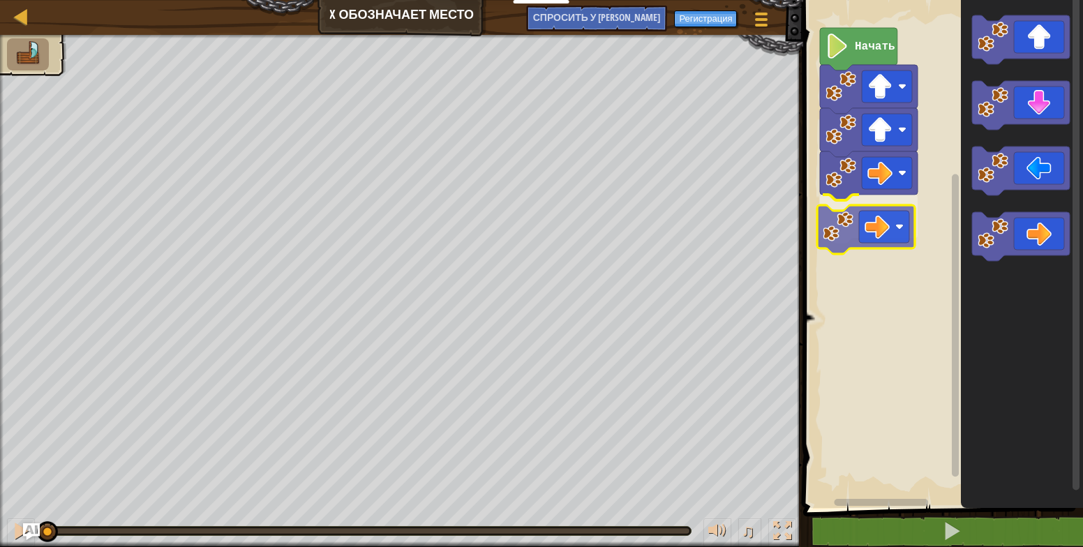
click at [882, 225] on div "Начать" at bounding box center [941, 250] width 284 height 515
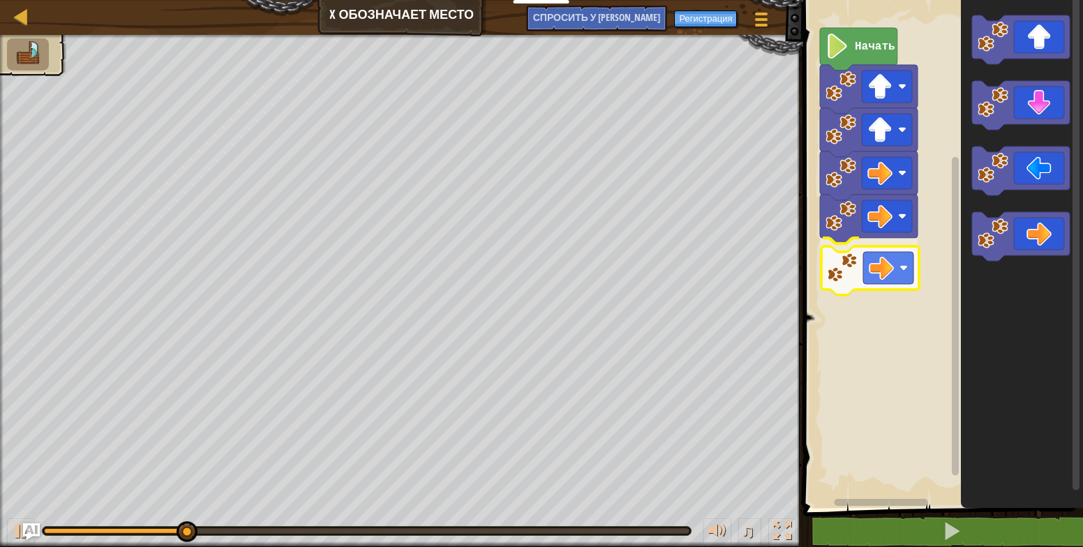
click at [905, 269] on div "Начать" at bounding box center [941, 250] width 284 height 515
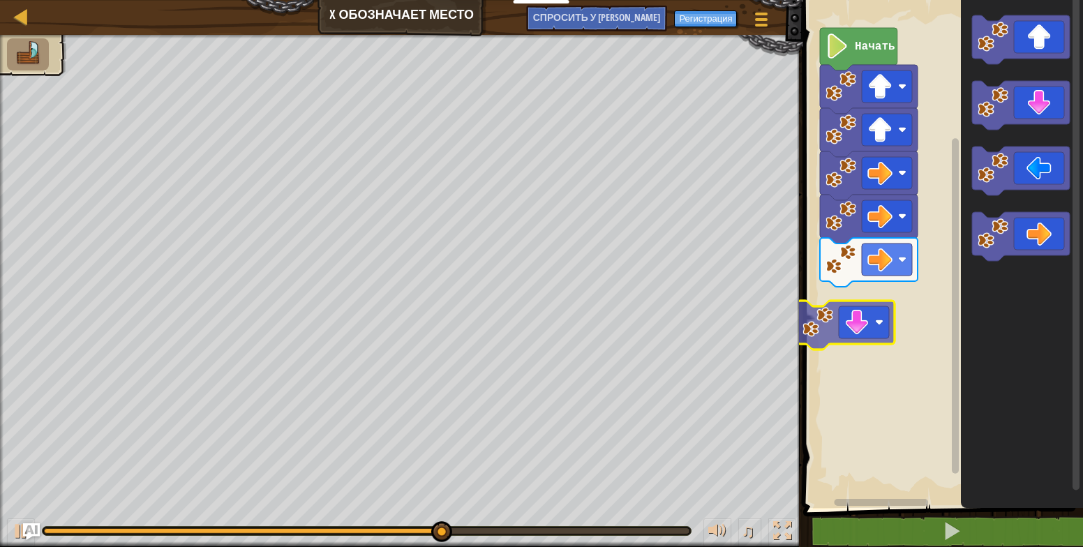
click at [867, 313] on div "Начать" at bounding box center [941, 250] width 284 height 515
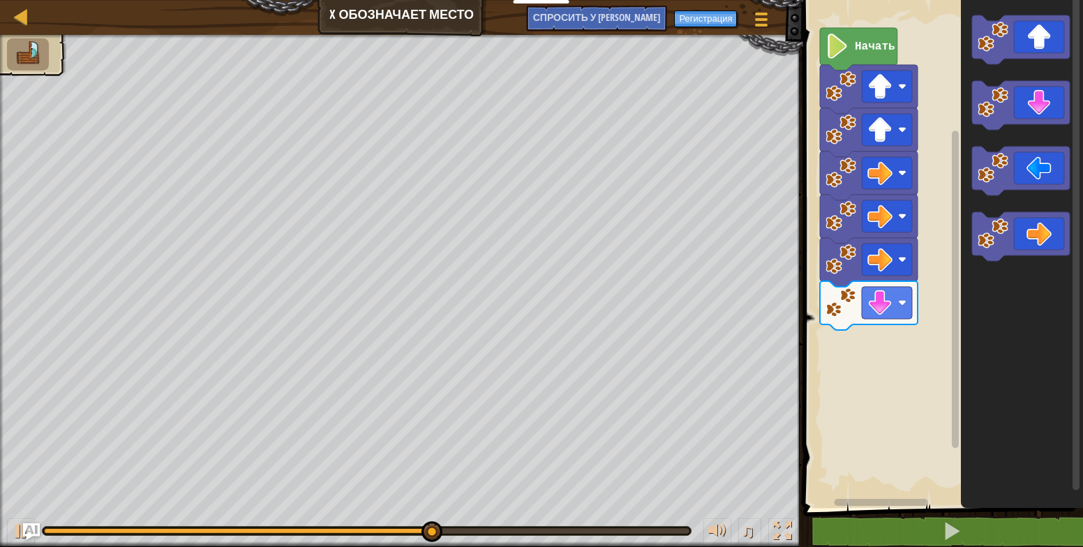
click at [937, 314] on div "Начать" at bounding box center [941, 250] width 284 height 515
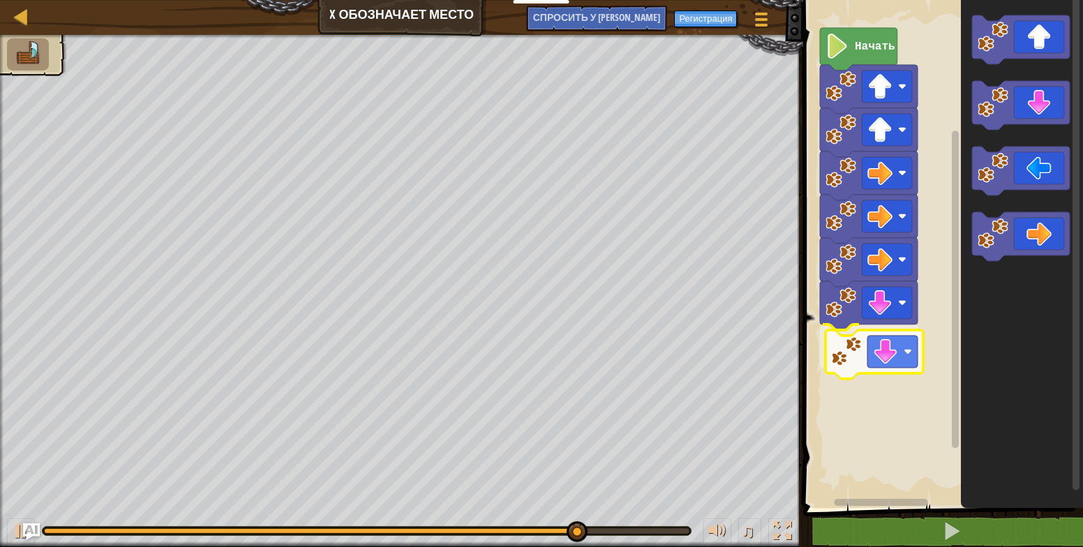
click at [873, 346] on div "Начать" at bounding box center [941, 250] width 284 height 515
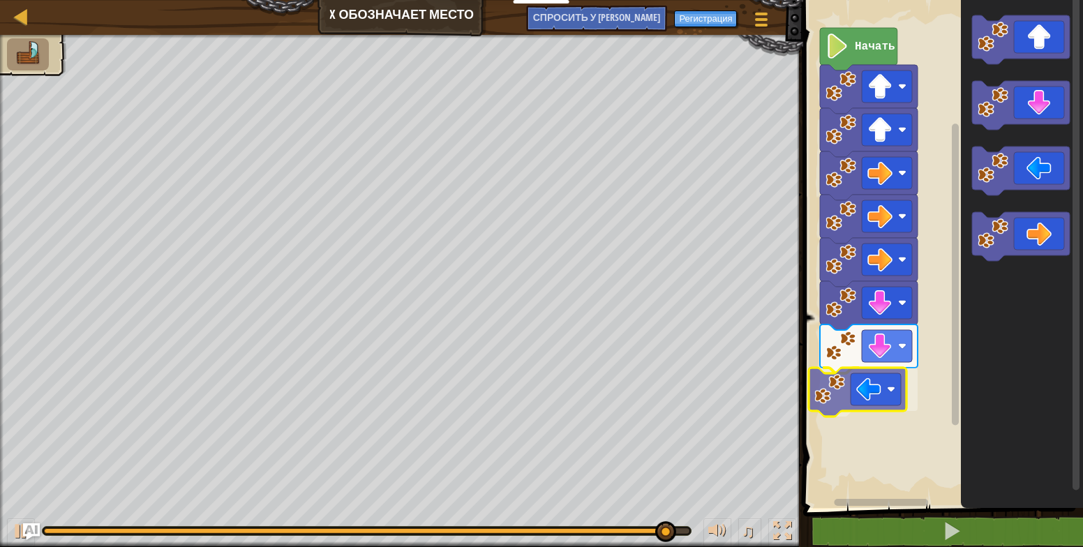
click at [869, 398] on div "Начать" at bounding box center [941, 250] width 284 height 515
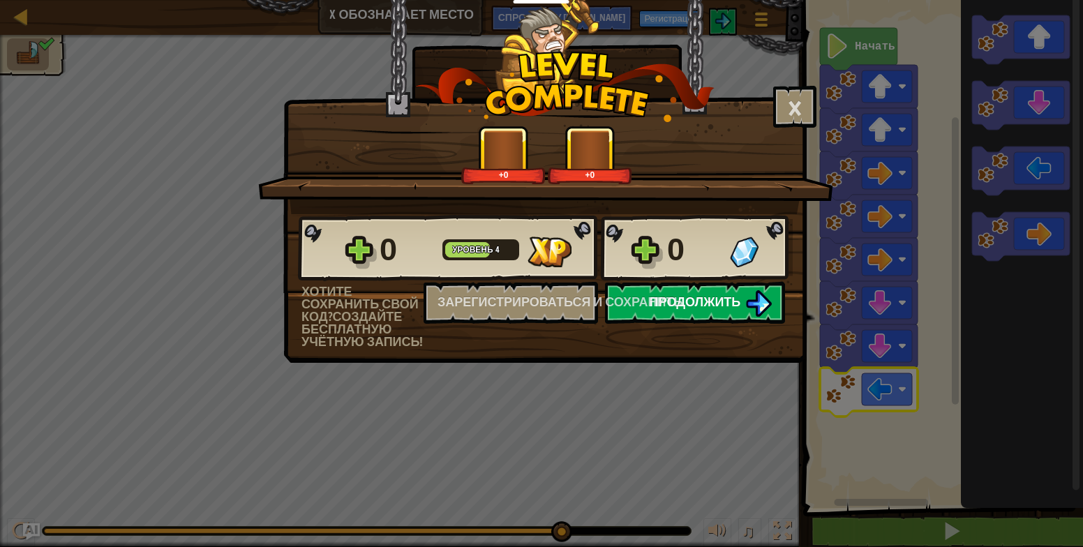
click at [704, 299] on span "Продолжить" at bounding box center [694, 301] width 91 height 17
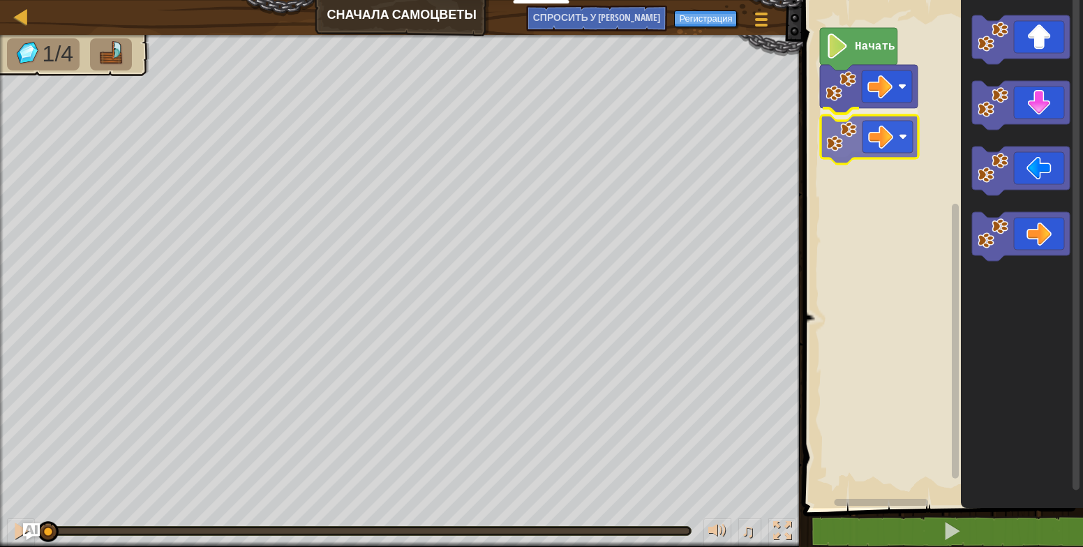
click at [860, 145] on div "Начать" at bounding box center [941, 250] width 284 height 515
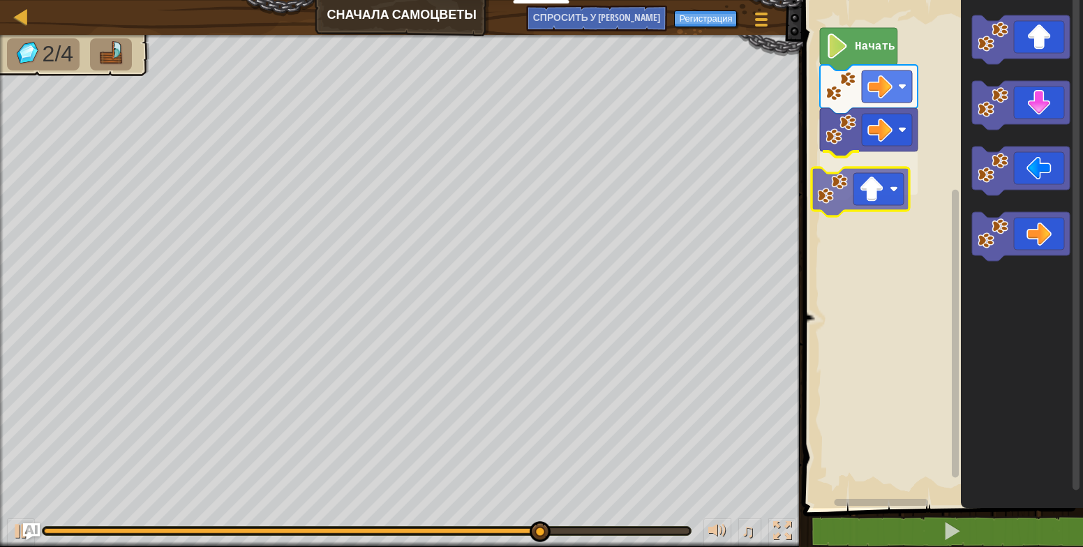
click at [874, 206] on div "Начать" at bounding box center [941, 250] width 284 height 515
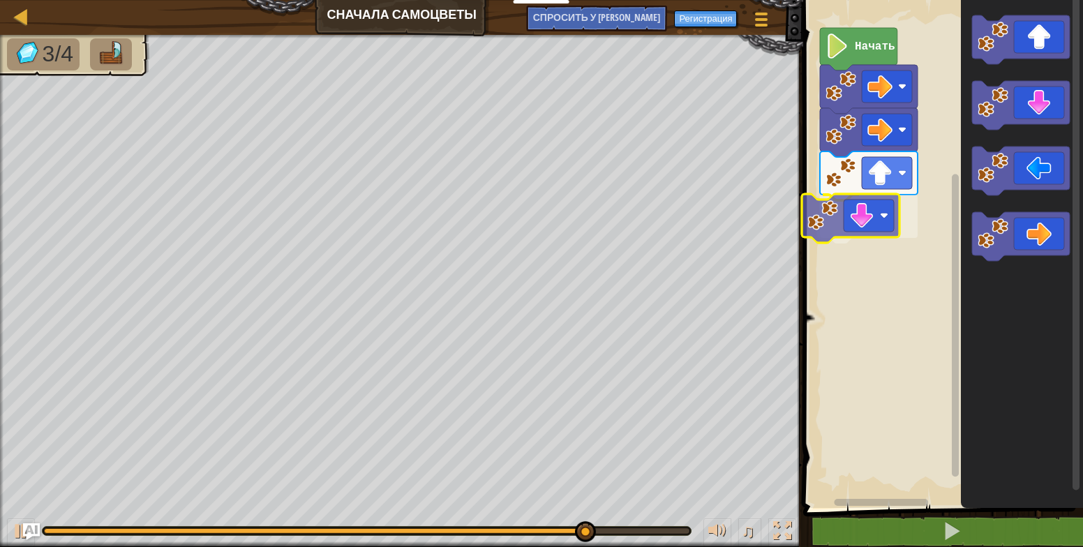
click at [876, 208] on div "Начать" at bounding box center [941, 250] width 284 height 515
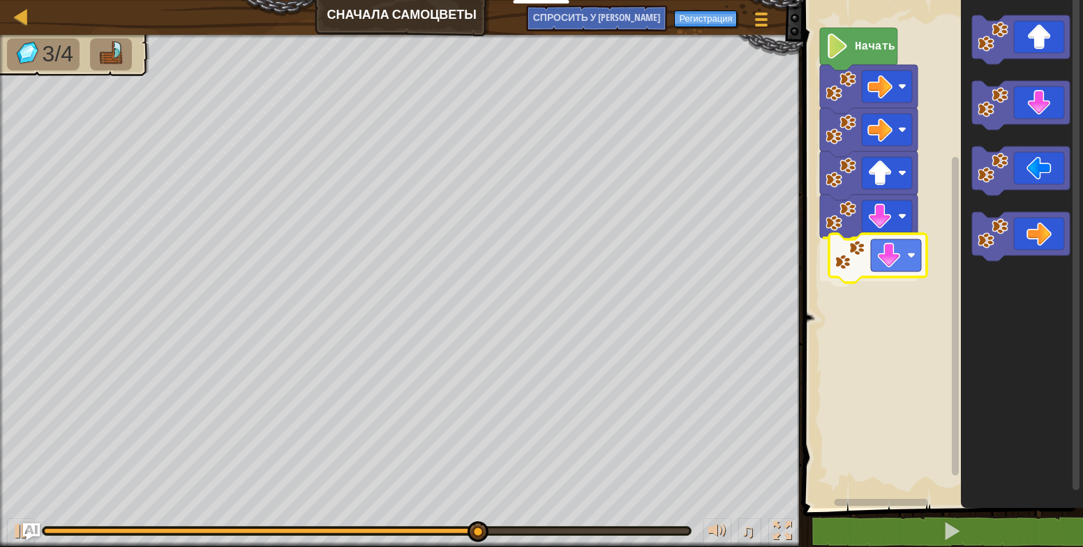
click at [881, 261] on div "Начать" at bounding box center [941, 250] width 284 height 515
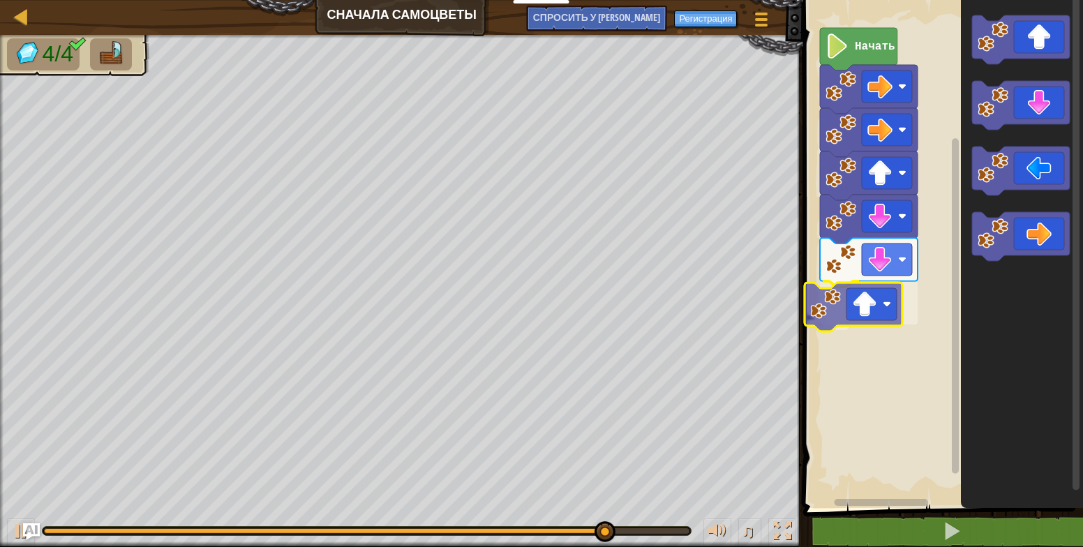
click at [886, 303] on div "Начать" at bounding box center [941, 250] width 284 height 515
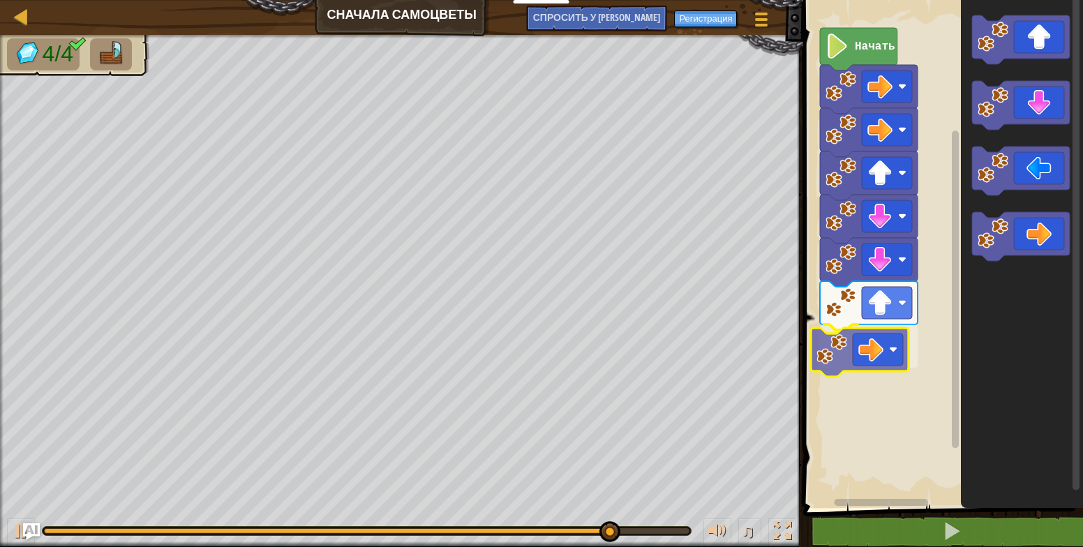
click at [873, 350] on div "Начать" at bounding box center [941, 250] width 284 height 515
